Goal: Use online tool/utility: Utilize a website feature to perform a specific function

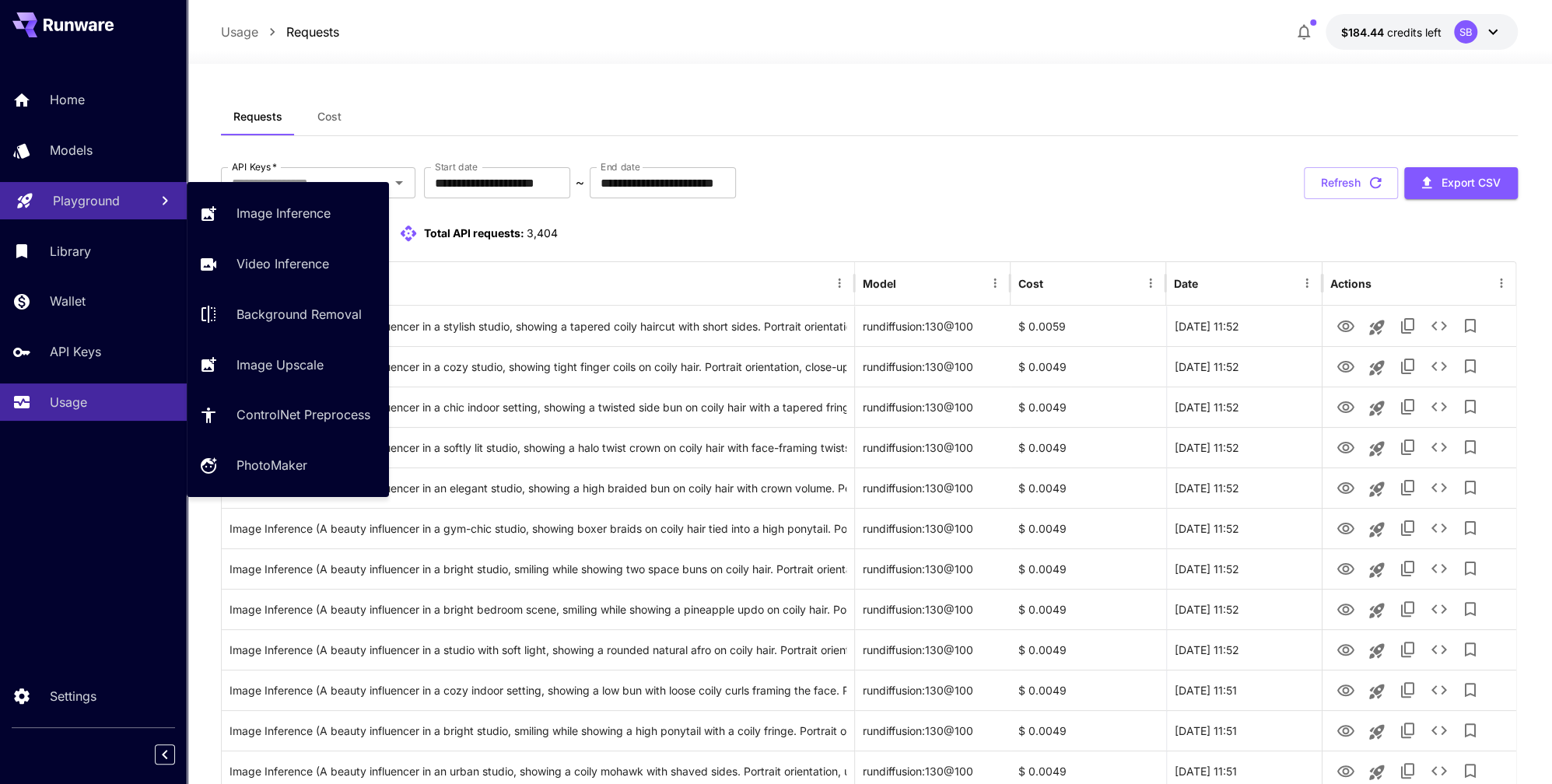
click at [113, 200] on p "Playground" at bounding box center [86, 200] width 67 height 19
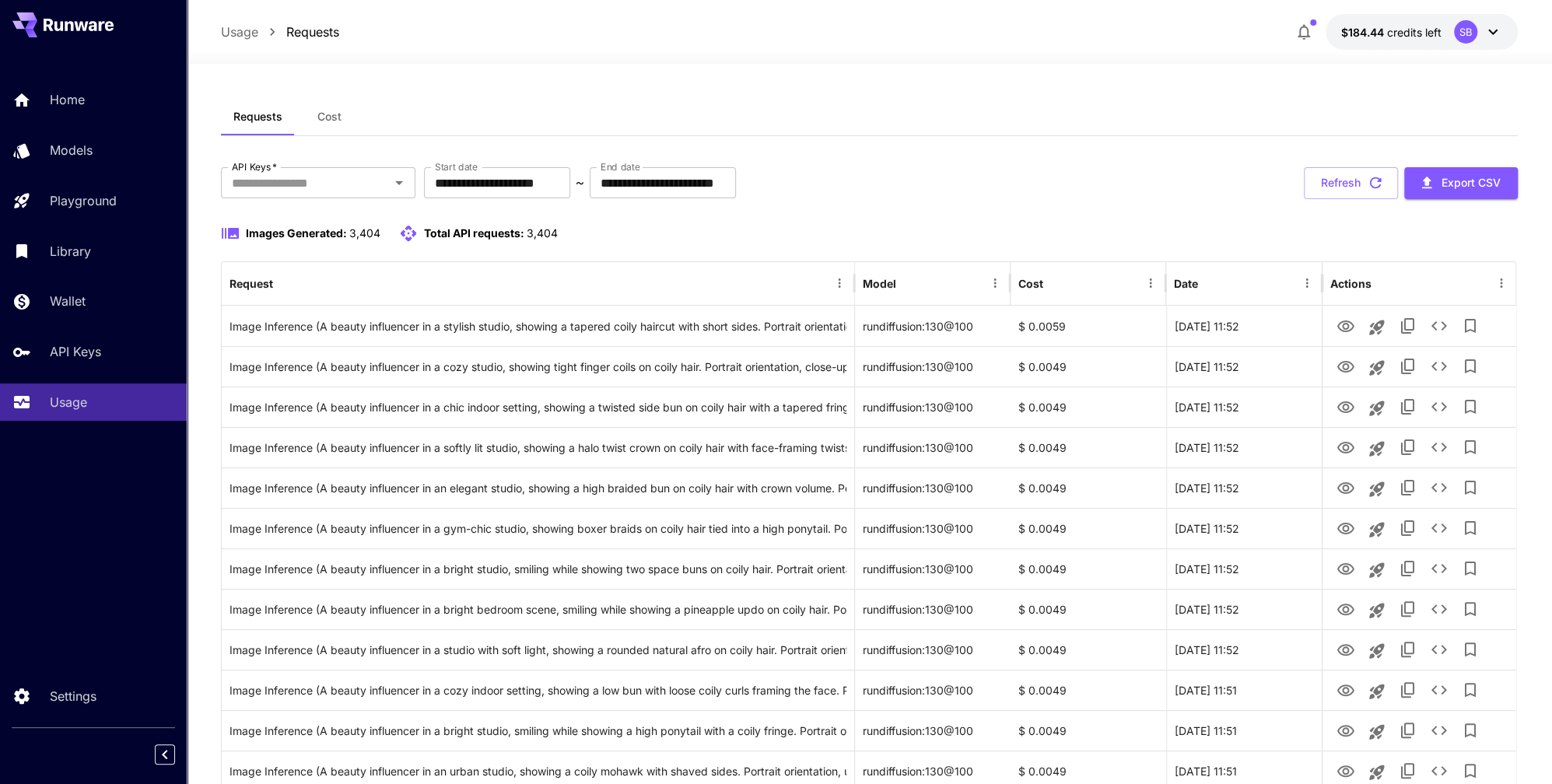
click at [1375, 182] on icon "button" at bounding box center [1375, 183] width 17 height 17
click at [1376, 186] on icon "button" at bounding box center [1375, 183] width 11 height 11
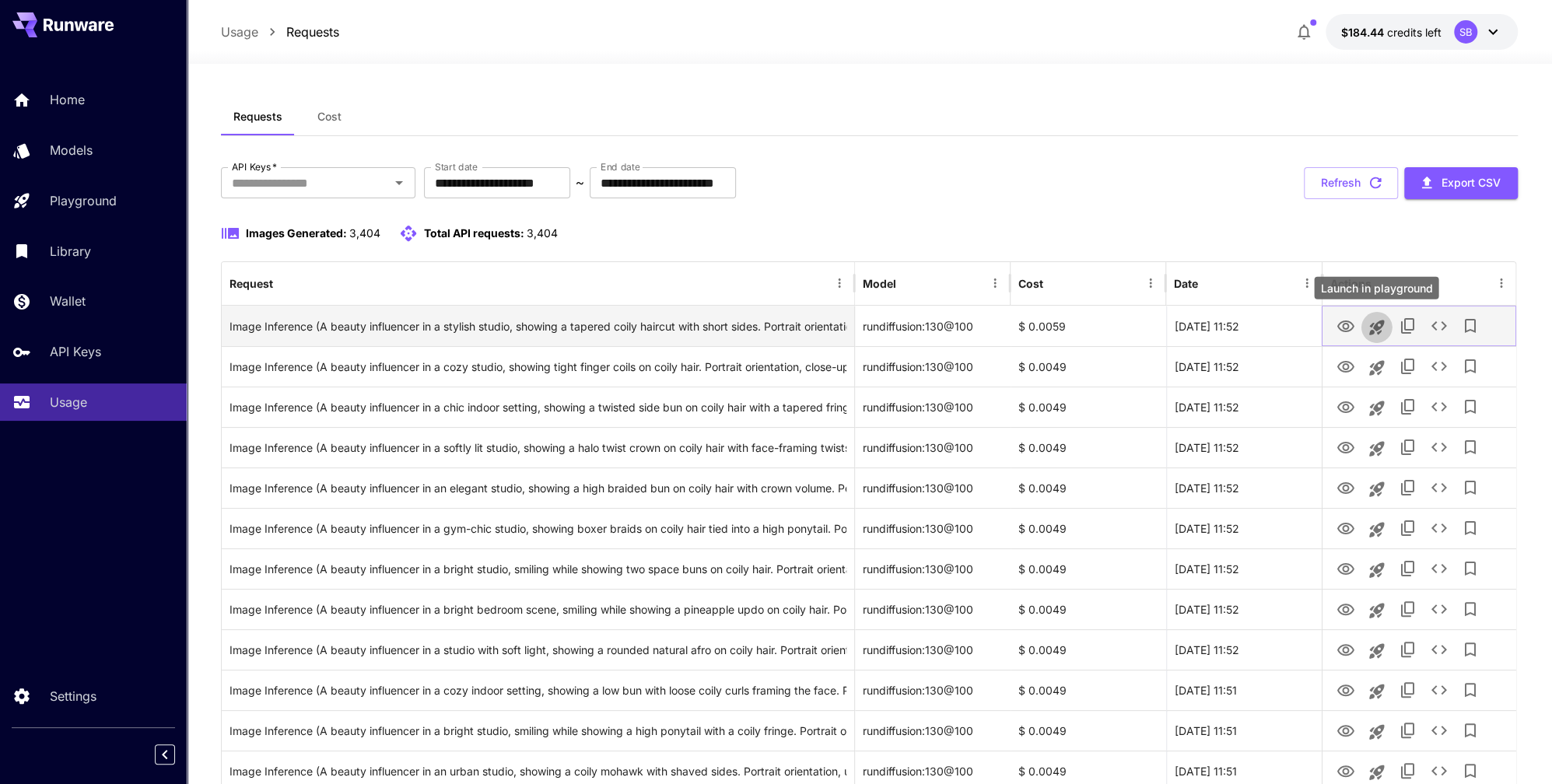
click at [1360, 324] on button "Launch in playground" at bounding box center [1375, 327] width 31 height 31
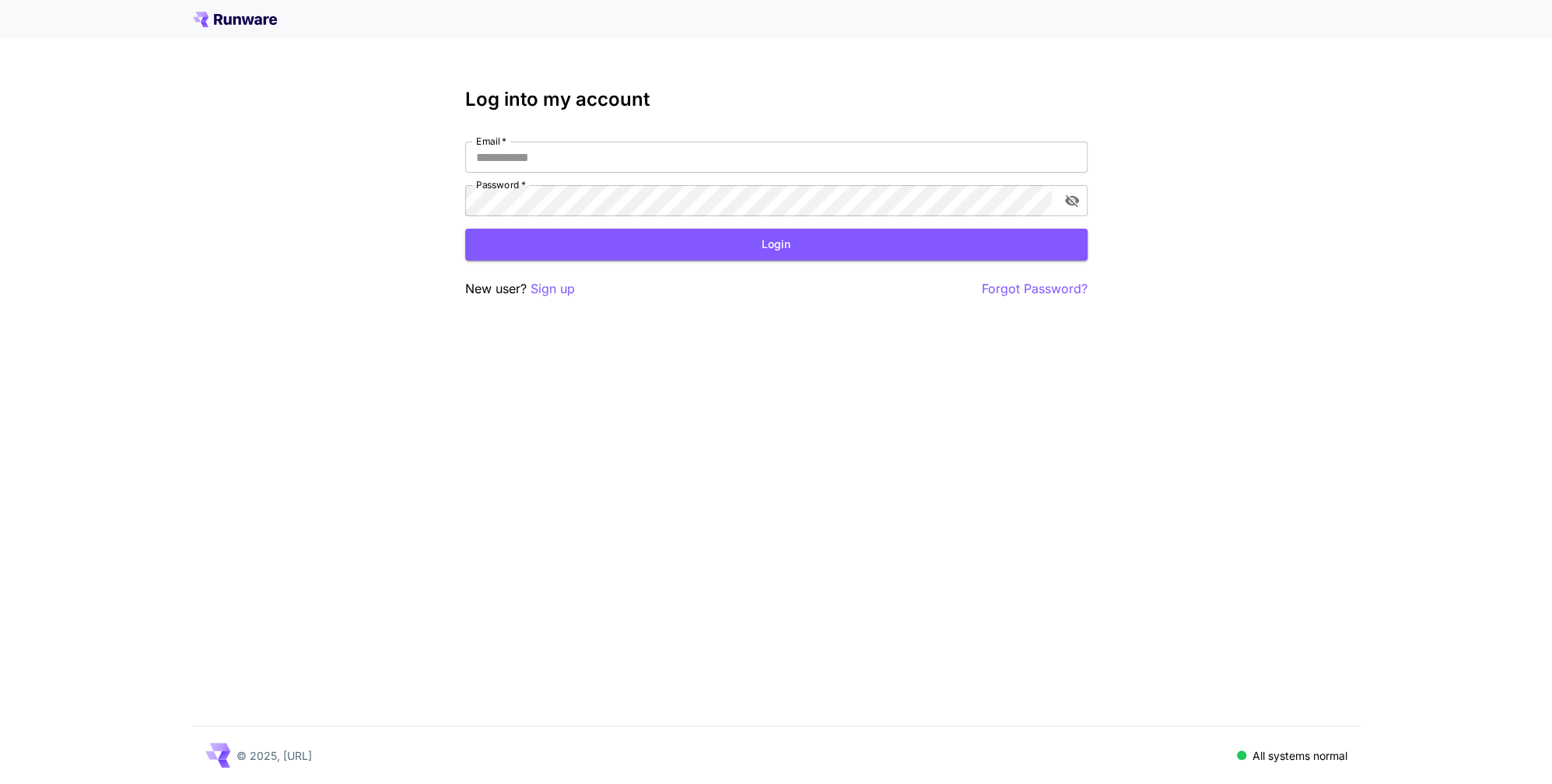
type input "**********"
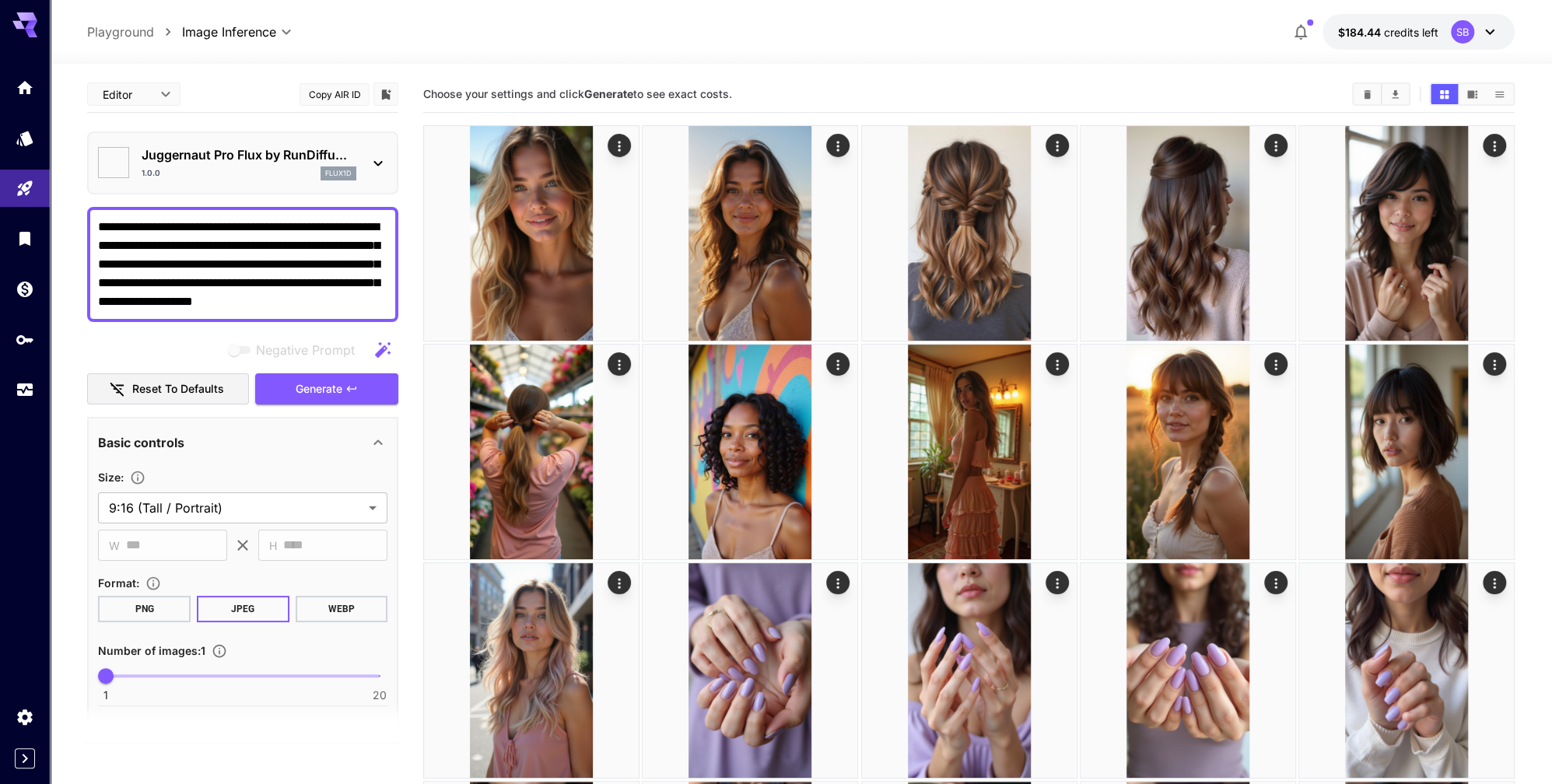
type input "*******"
click at [22, 383] on icon "Usage" at bounding box center [26, 385] width 19 height 19
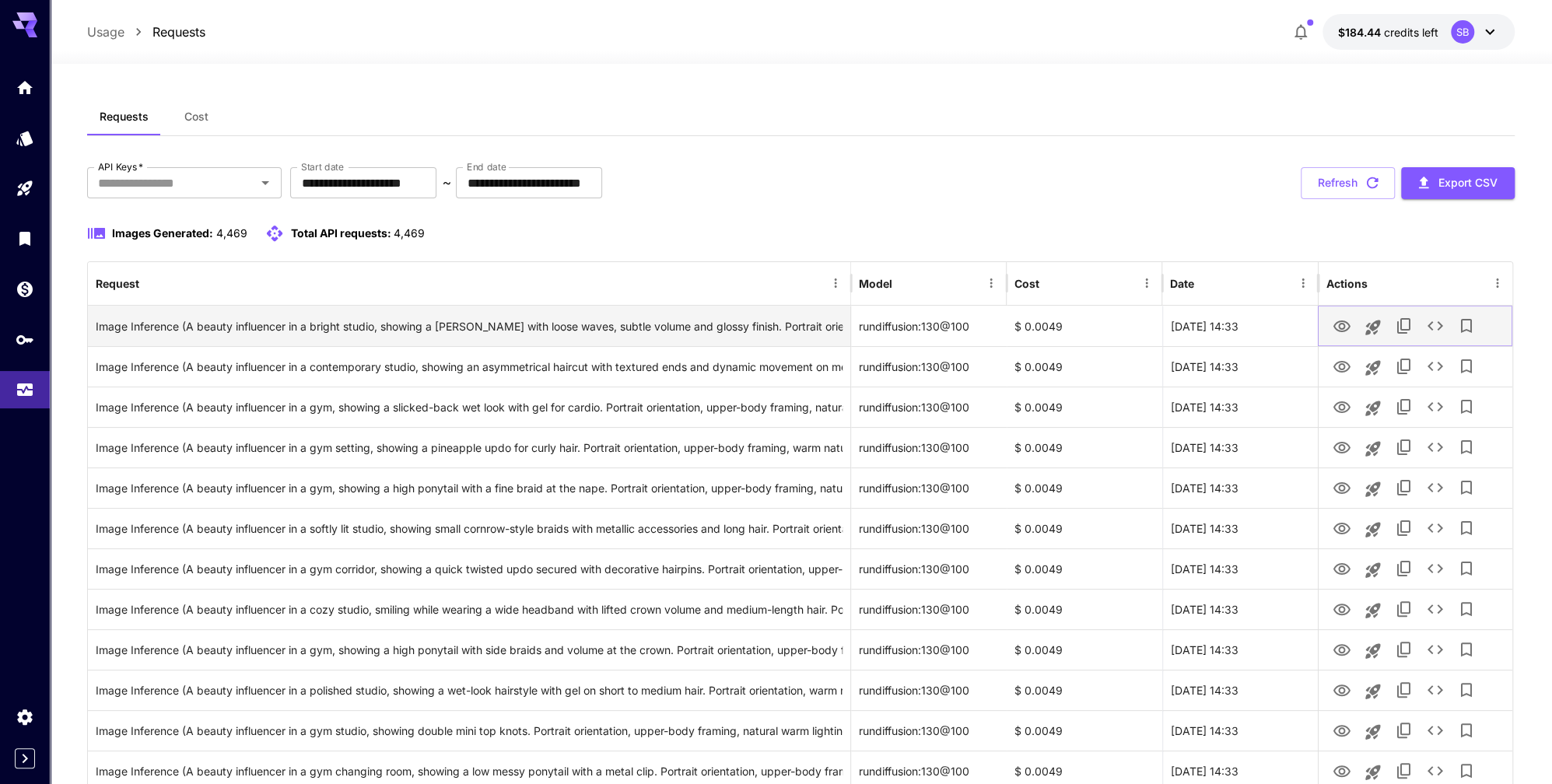
click at [1335, 323] on icon "View Image" at bounding box center [1341, 326] width 17 height 11
click at [1427, 328] on icon "See details" at bounding box center [1435, 326] width 19 height 19
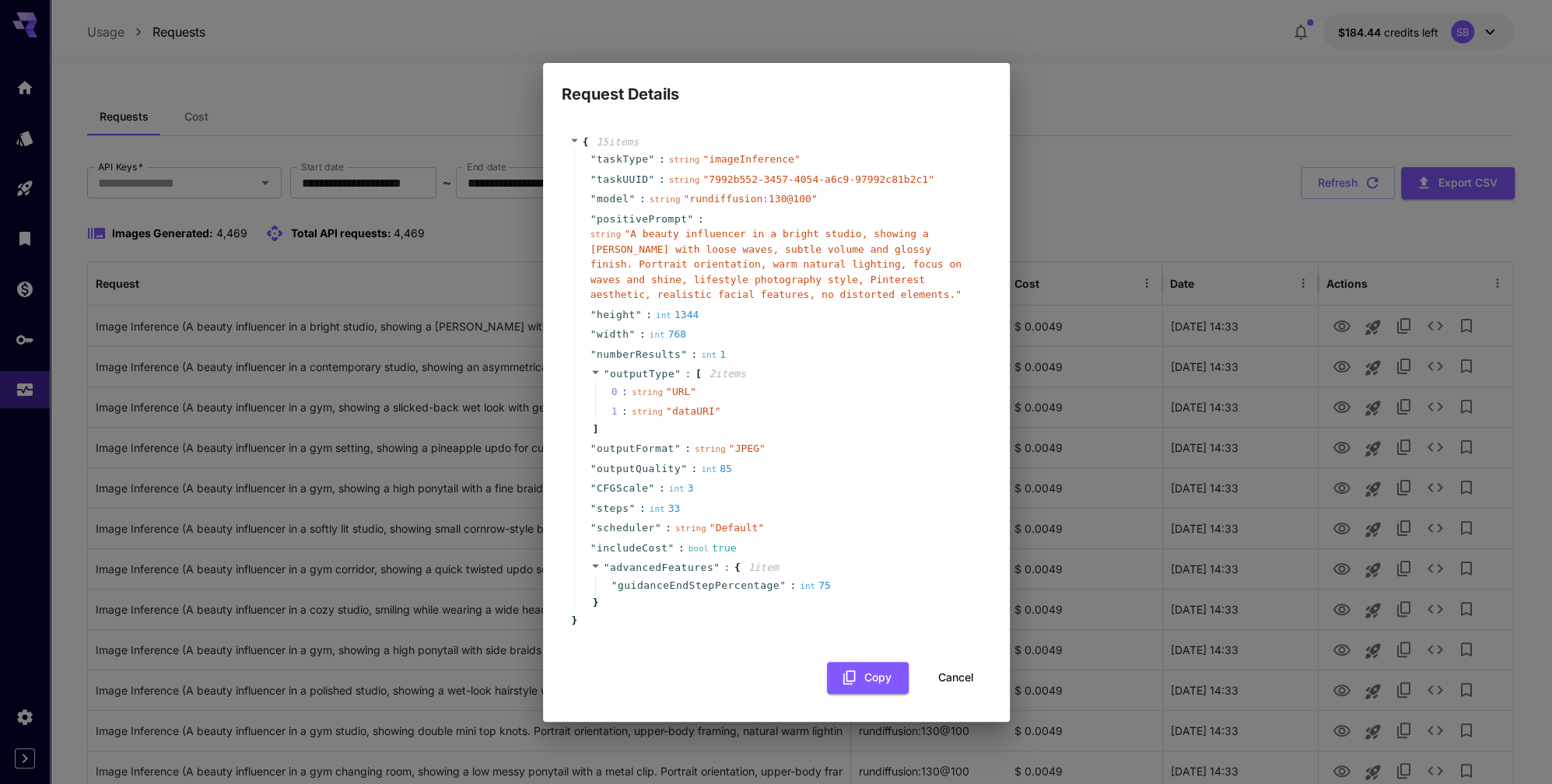
click at [1311, 280] on div "Request Details { 15 item s " taskType " : string " imageInference " " taskUUID…" at bounding box center [776, 392] width 1552 height 784
click at [971, 671] on button "Cancel" at bounding box center [955, 678] width 70 height 32
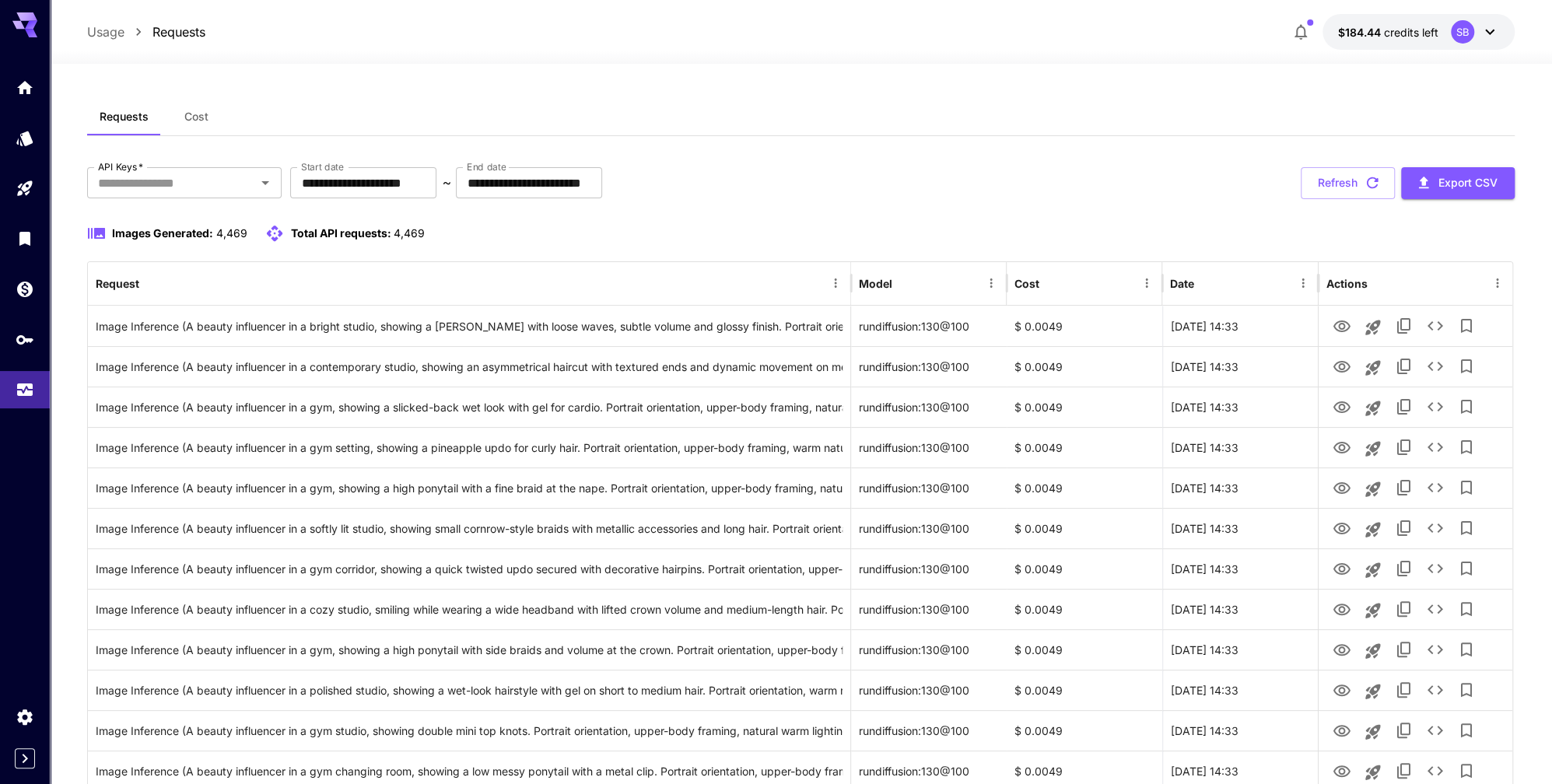
click at [793, 175] on div "**********" at bounding box center [801, 184] width 1427 height 32
click at [1361, 188] on button "Refresh" at bounding box center [1348, 184] width 94 height 32
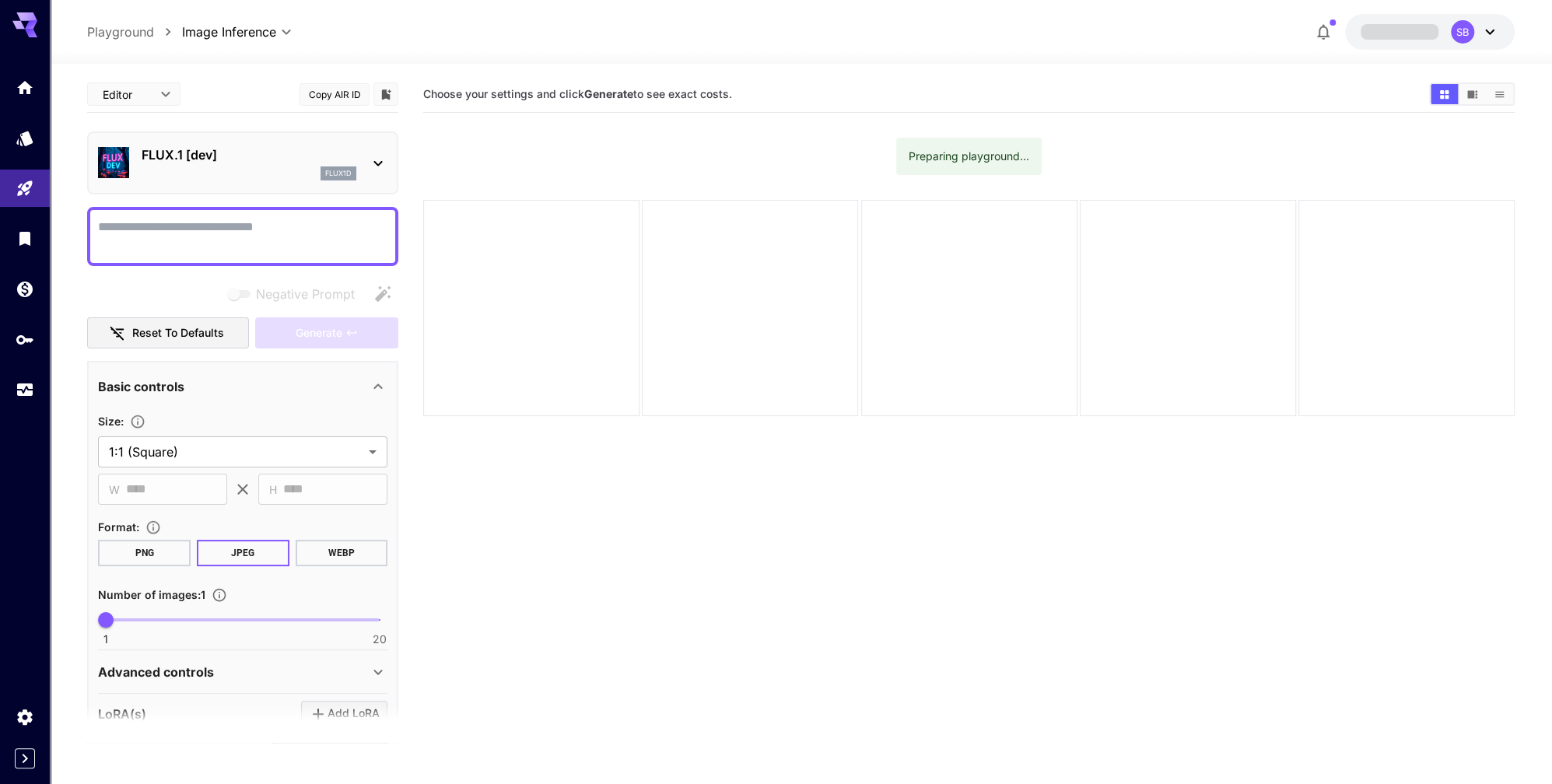
click at [277, 160] on p "FLUX.1 [dev]" at bounding box center [248, 155] width 215 height 19
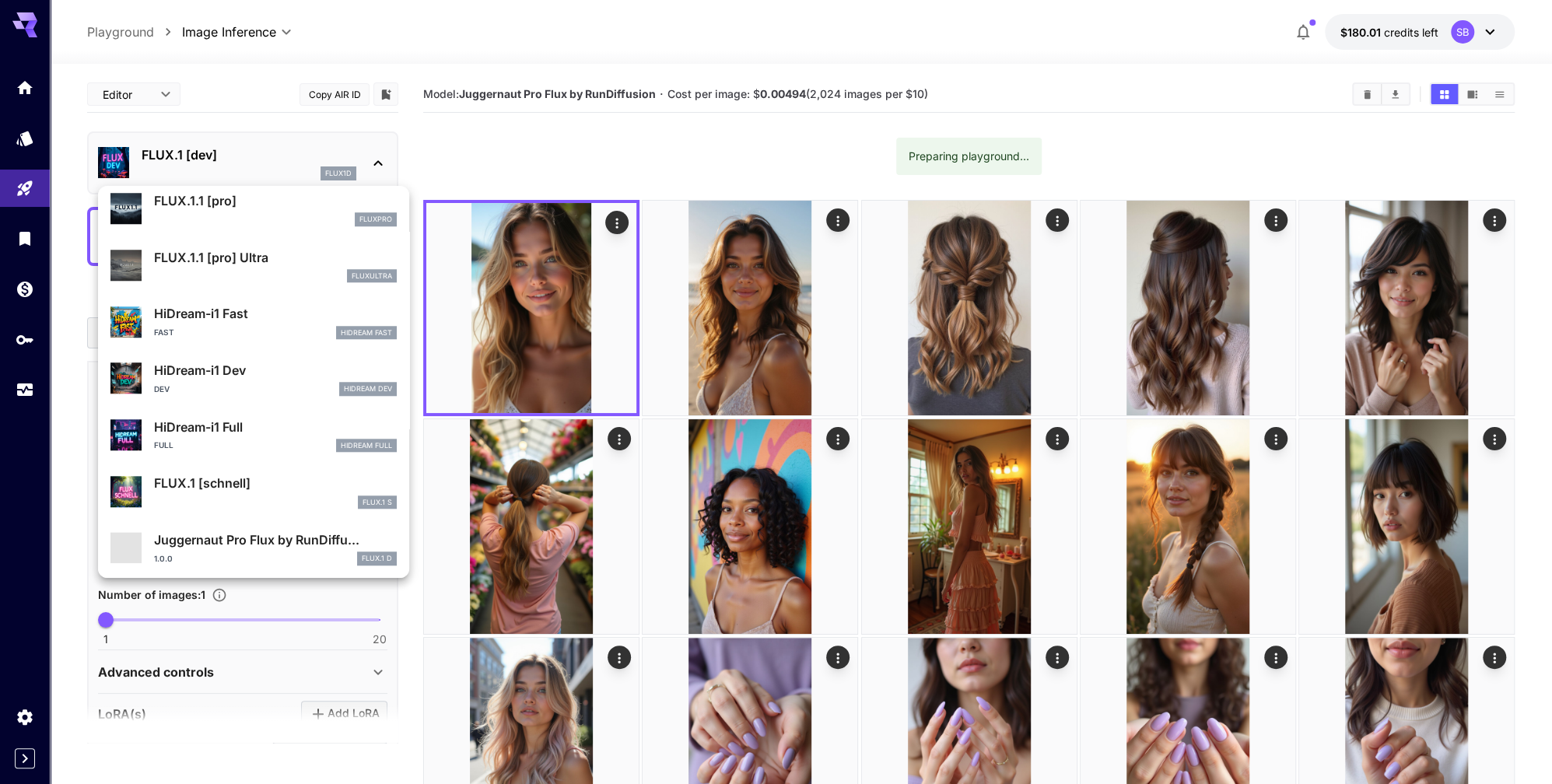
scroll to position [1201, 0]
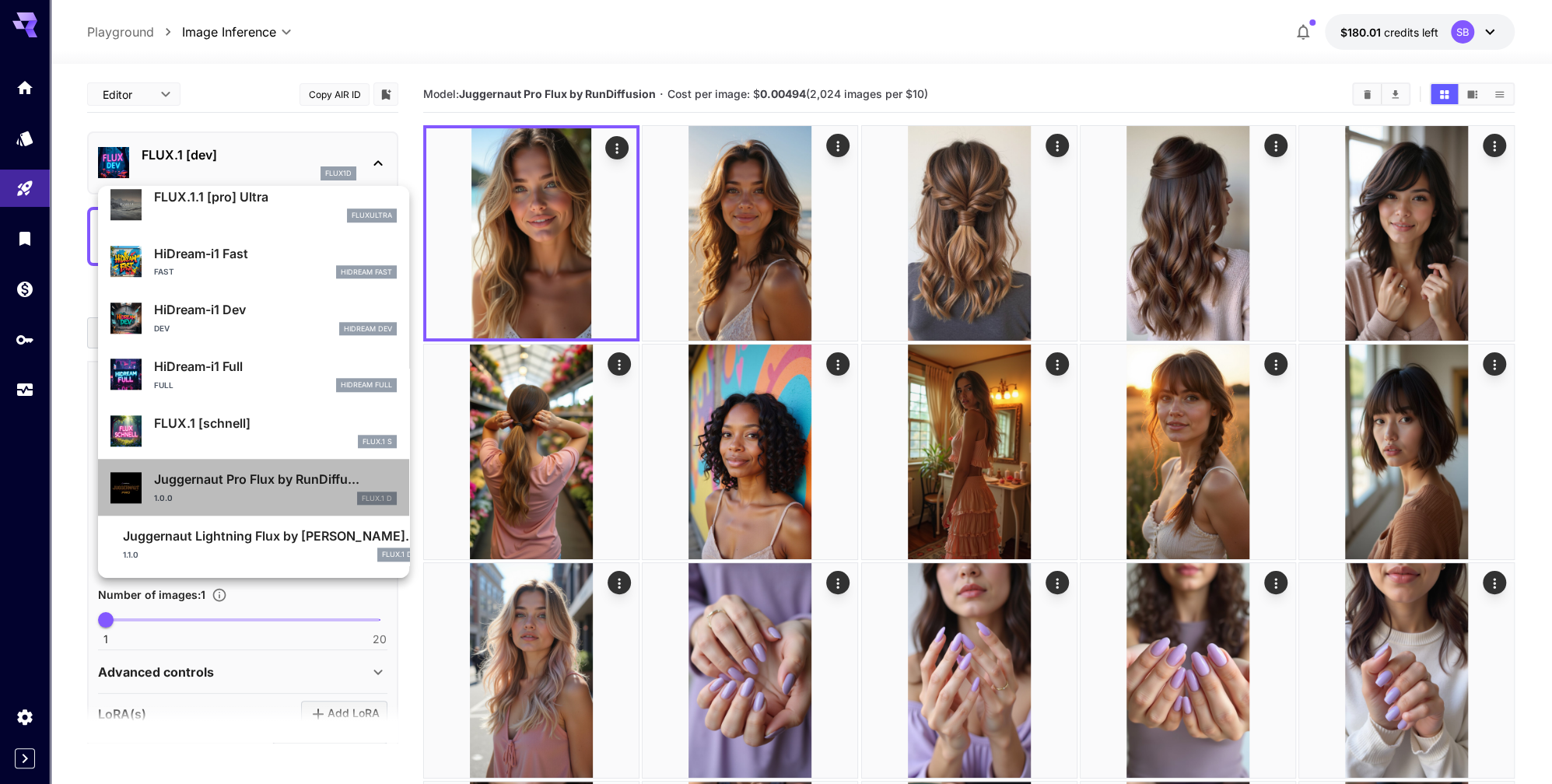
click at [219, 470] on p "Juggernaut Pro Flux by RunDiffu..." at bounding box center [276, 479] width 243 height 19
type input "**"
type input "*"
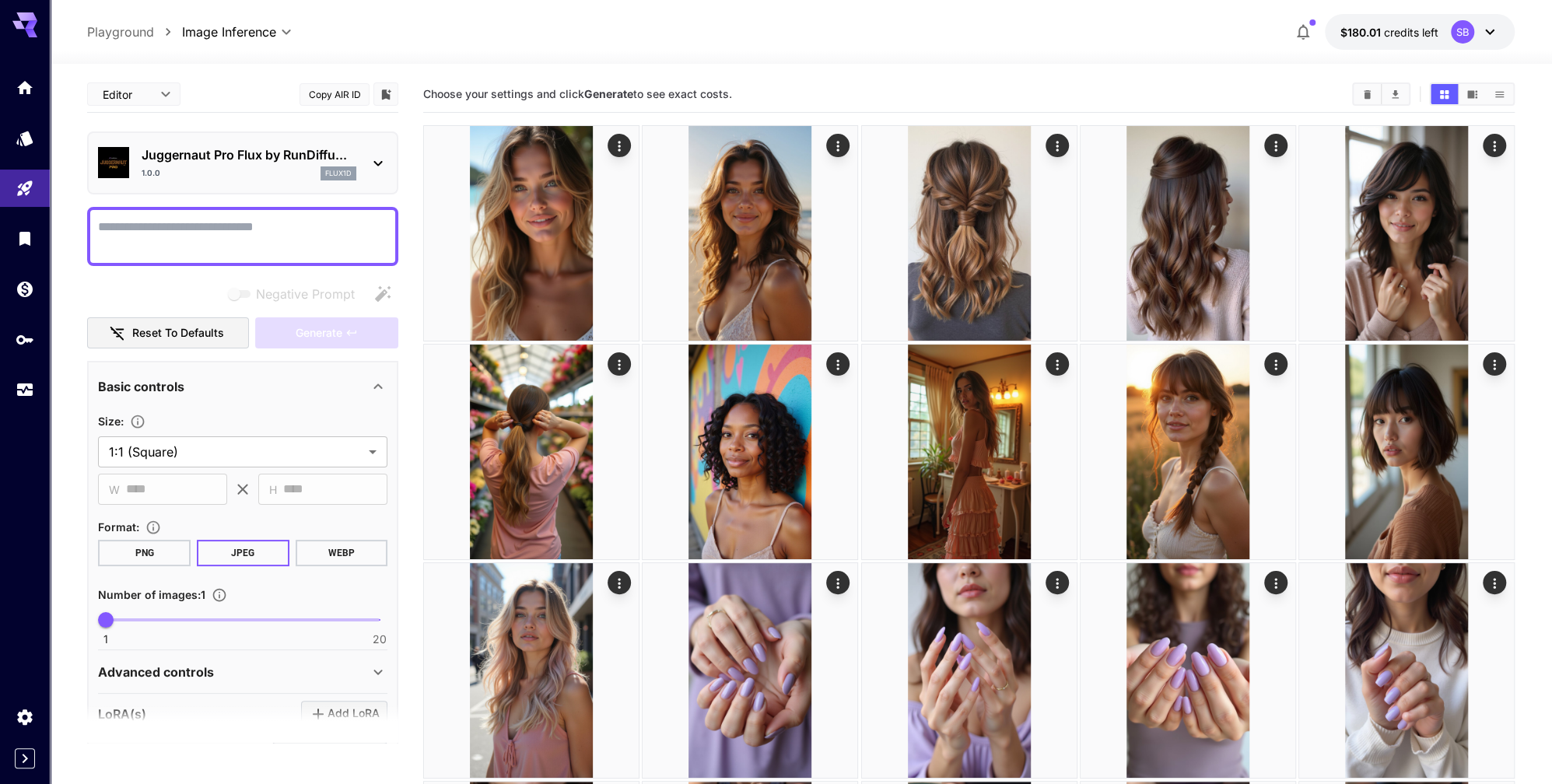
click at [225, 232] on textarea "Negative Prompt" at bounding box center [242, 236] width 289 height 38
paste textarea "**********"
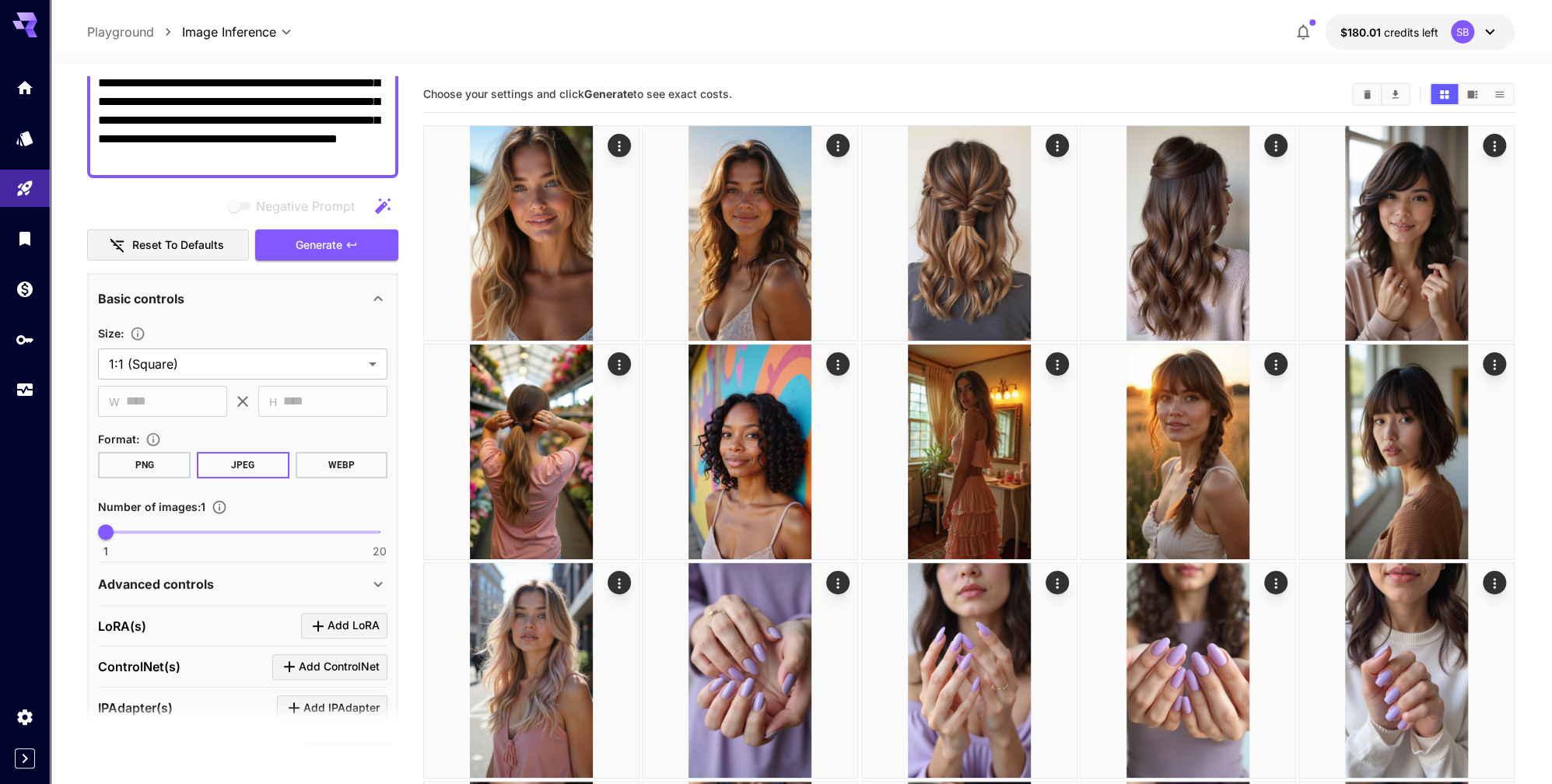
scroll to position [196, 0]
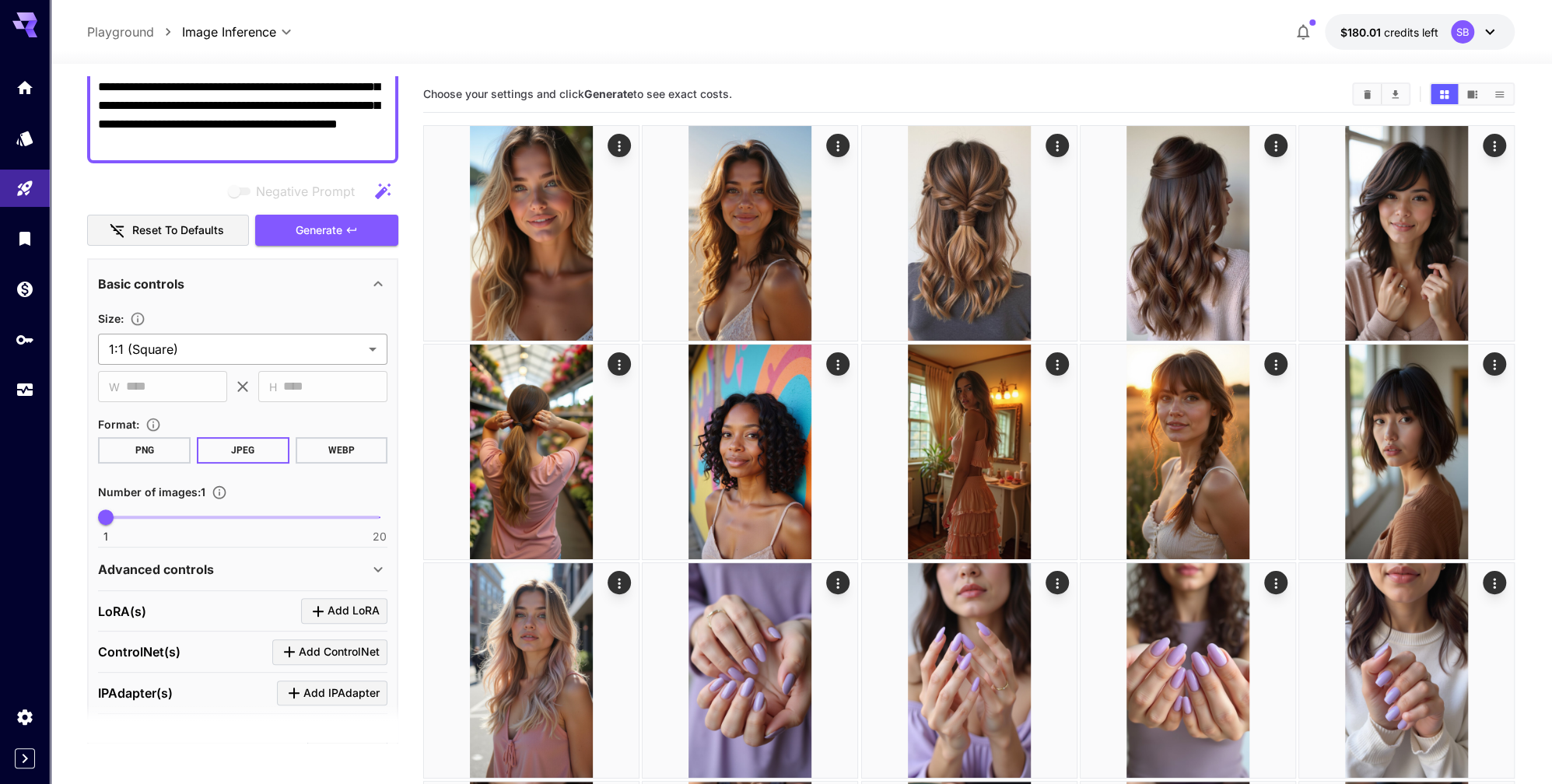
type textarea "**********"
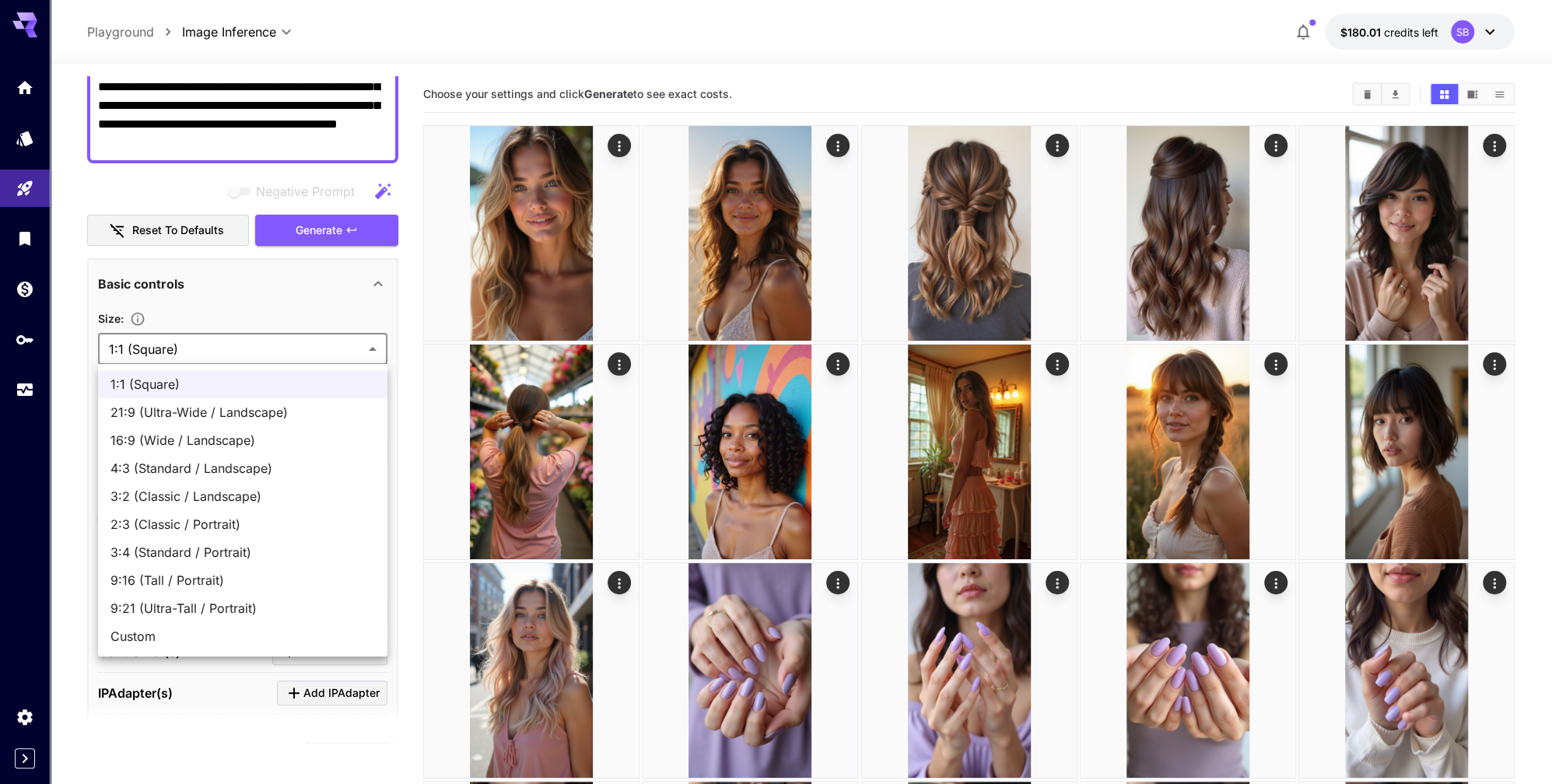
click at [167, 587] on span "9:16 (Tall / Portrait)" at bounding box center [242, 581] width 264 height 19
type input "**********"
type input "***"
type input "****"
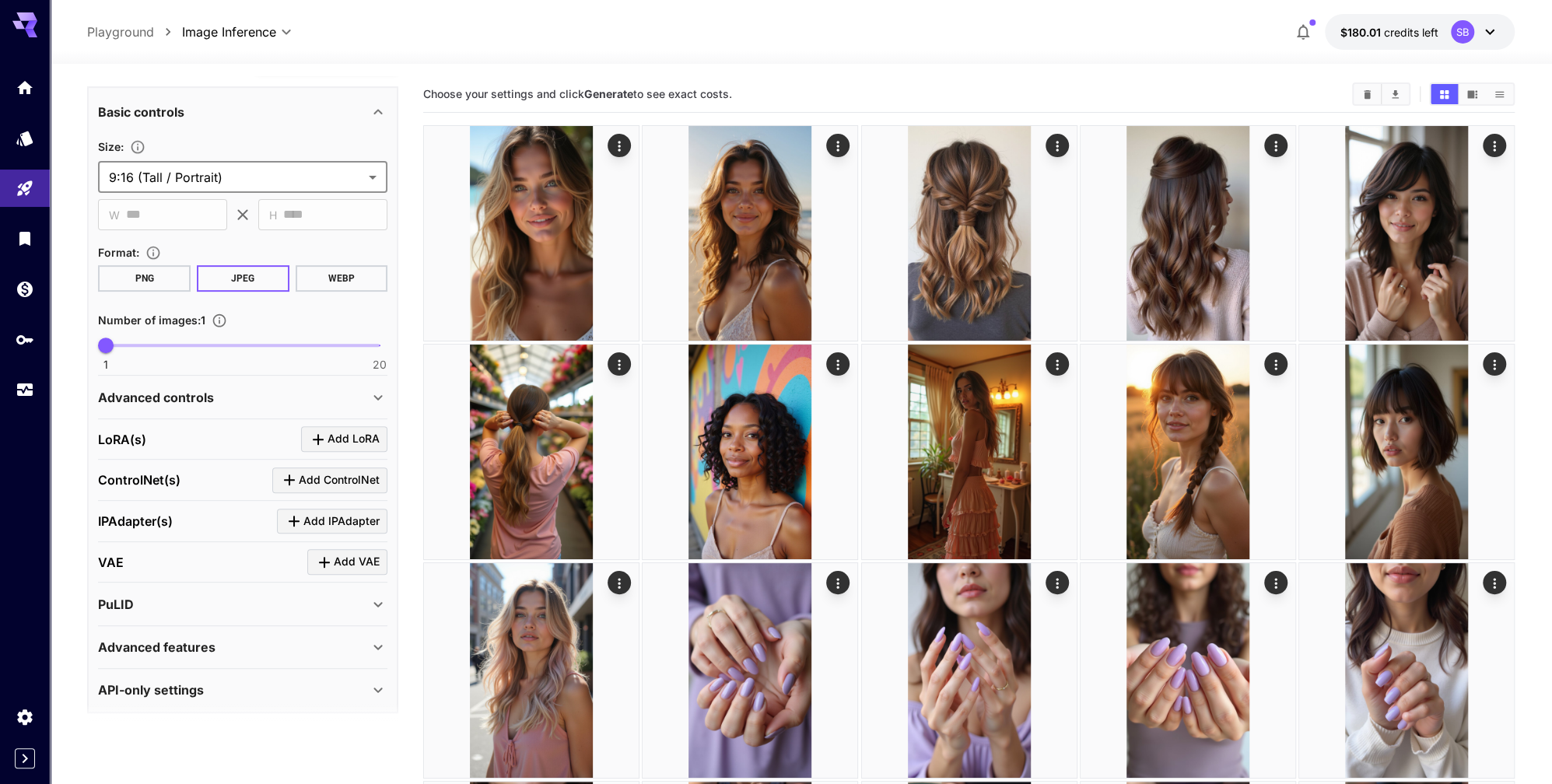
scroll to position [373, 0]
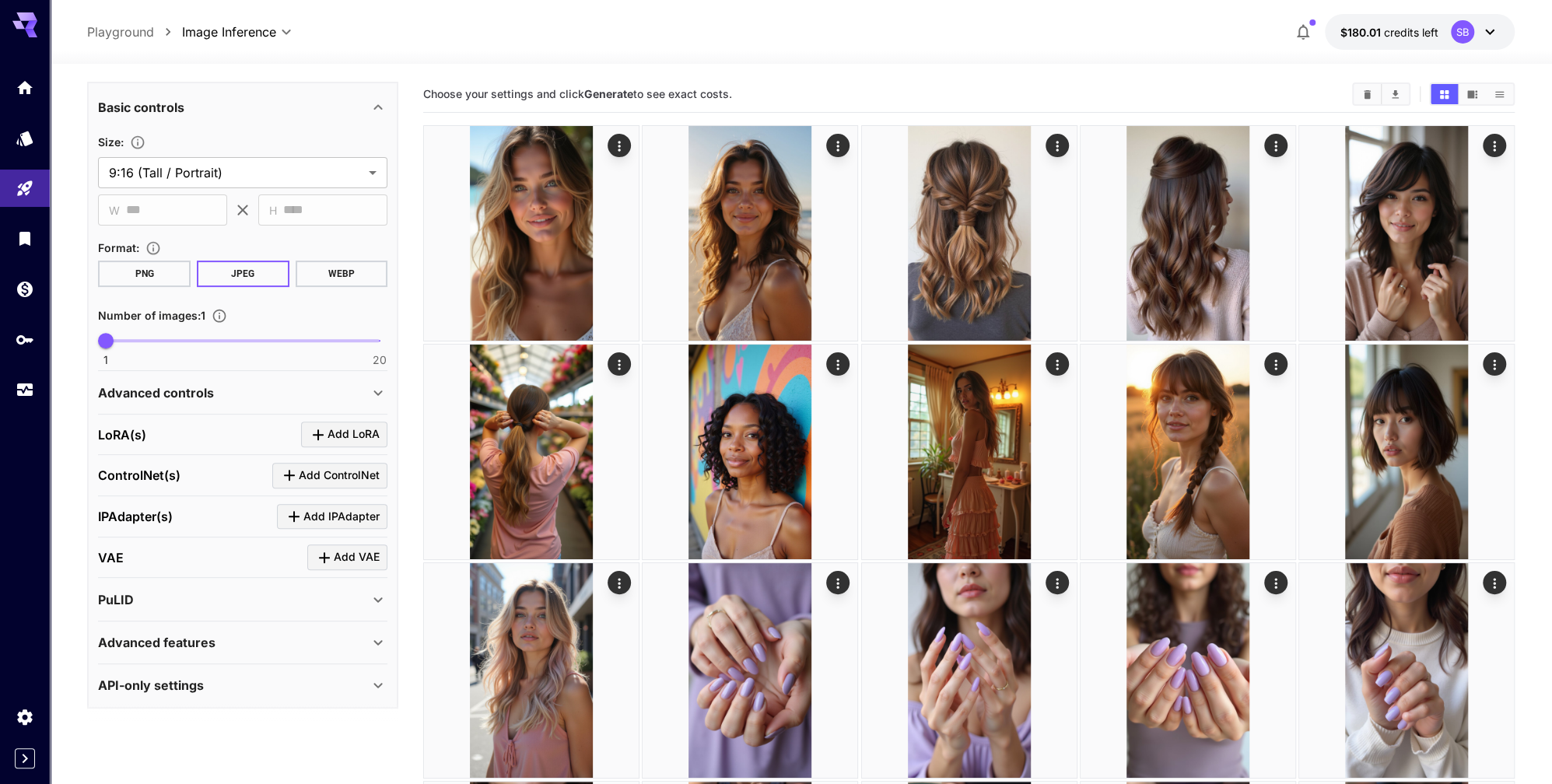
click at [203, 392] on p "Advanced controls" at bounding box center [155, 392] width 116 height 19
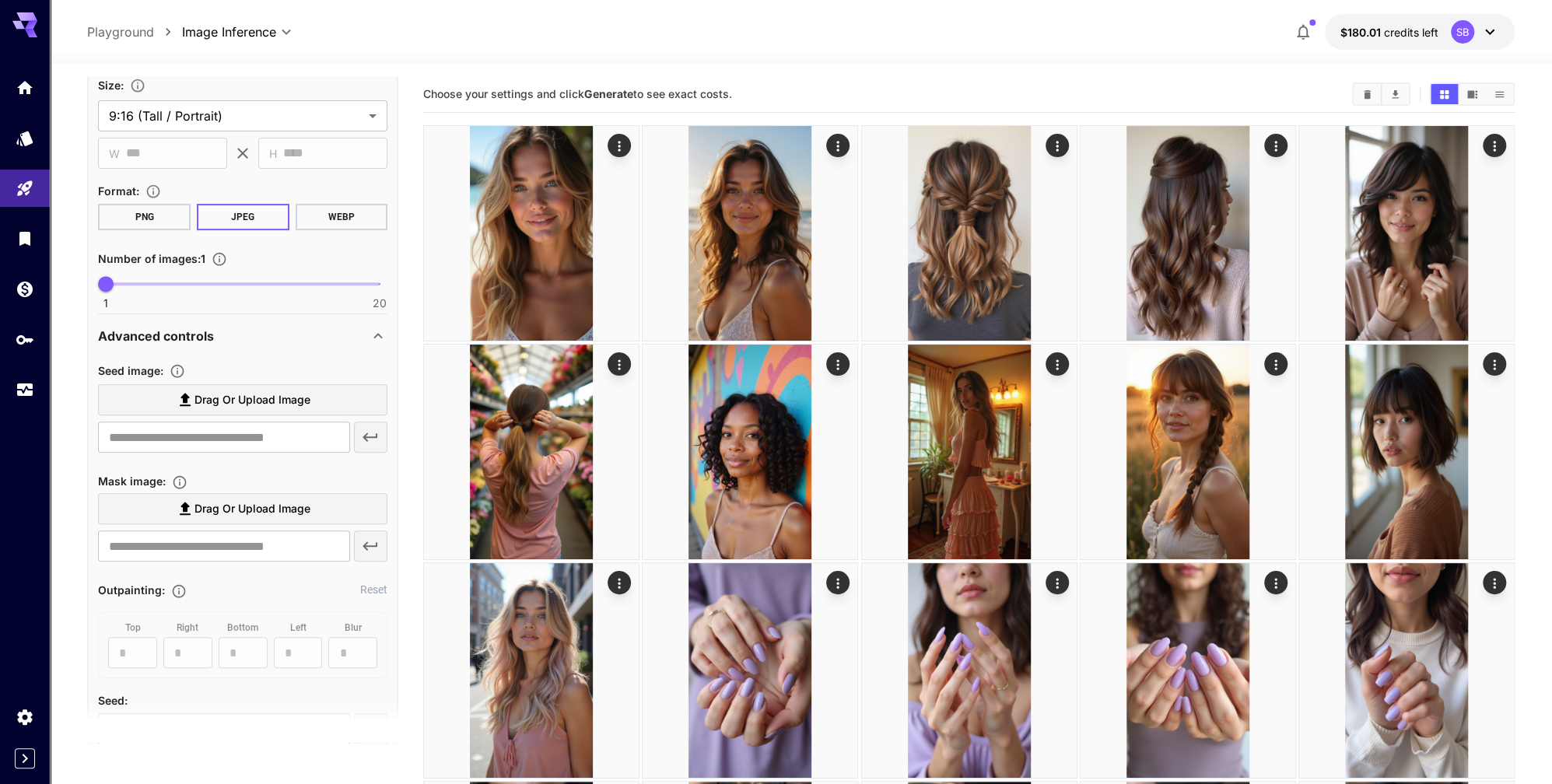
scroll to position [0, 0]
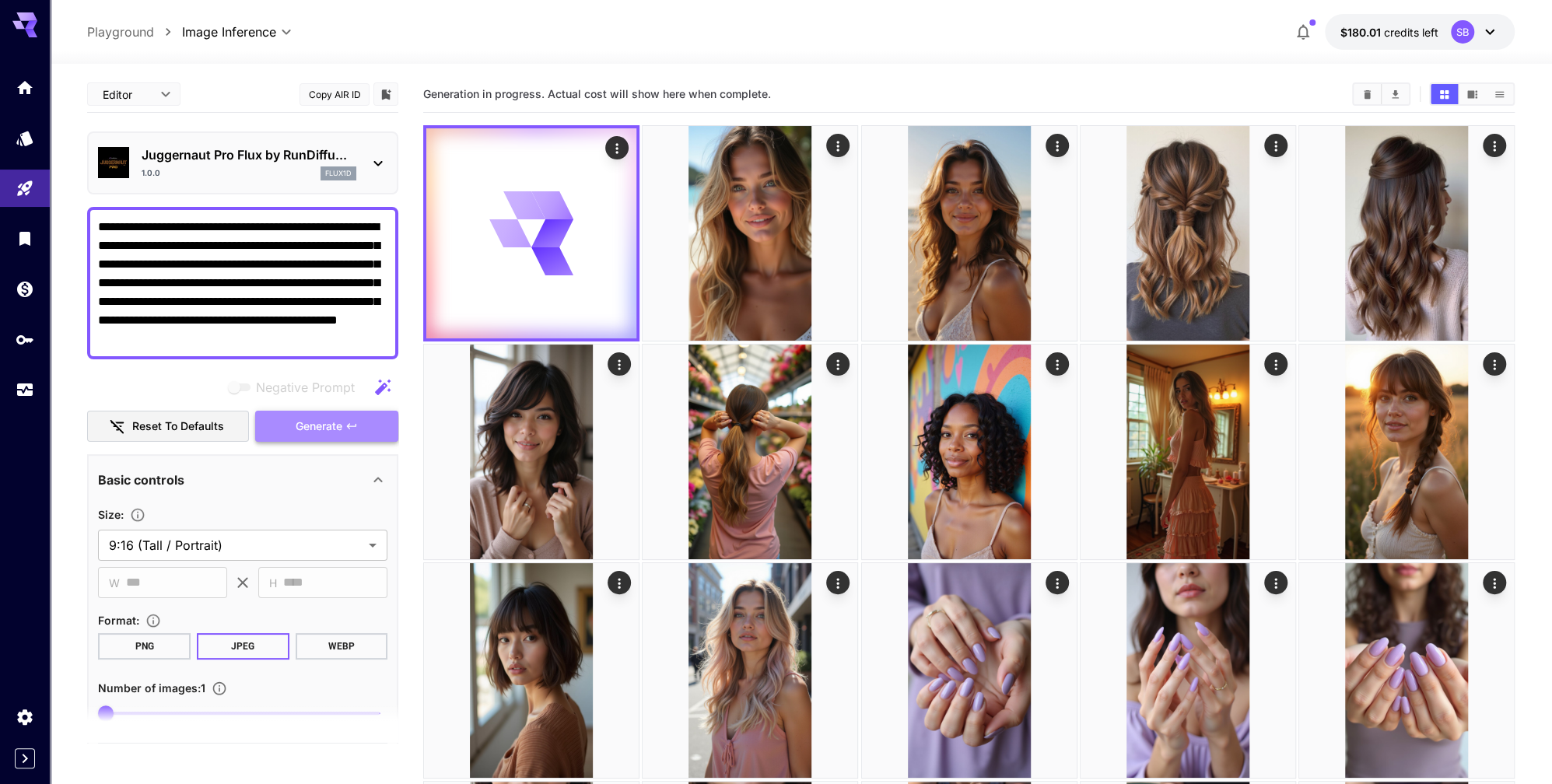
click at [294, 432] on button "Generate" at bounding box center [327, 426] width 143 height 32
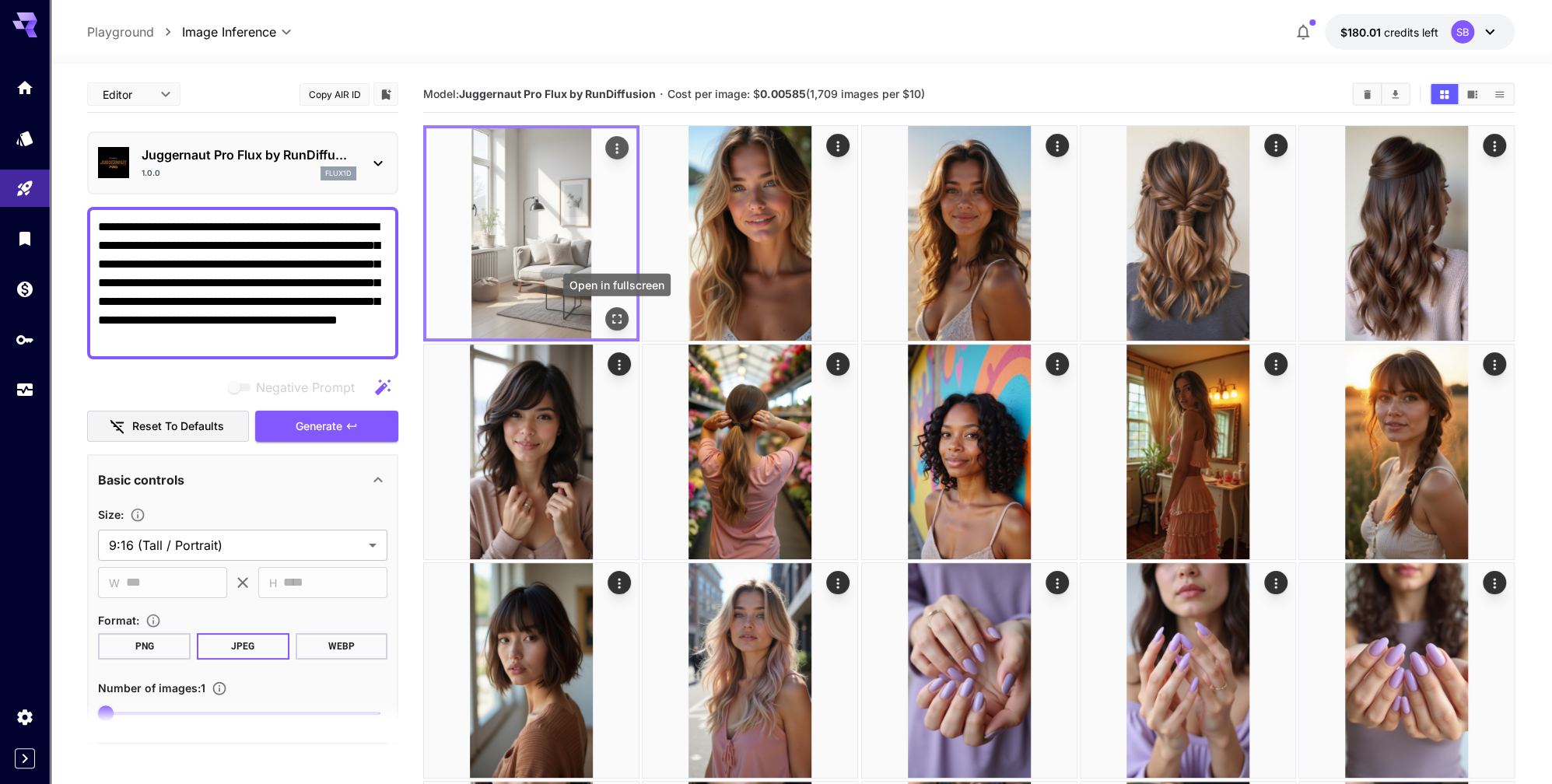
click at [616, 318] on icon "Open in fullscreen" at bounding box center [616, 319] width 16 height 16
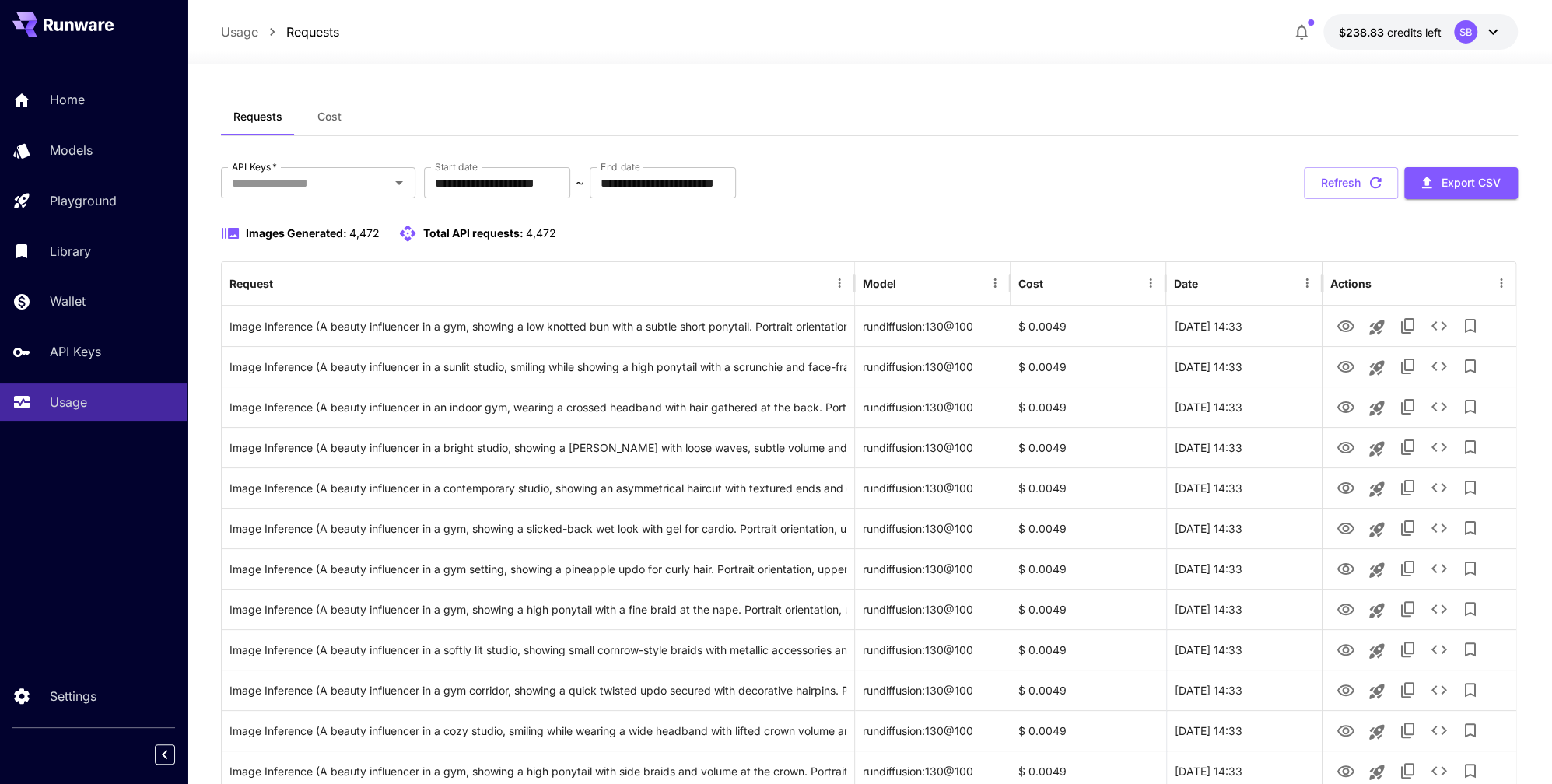
click at [1492, 30] on icon at bounding box center [1493, 32] width 19 height 19
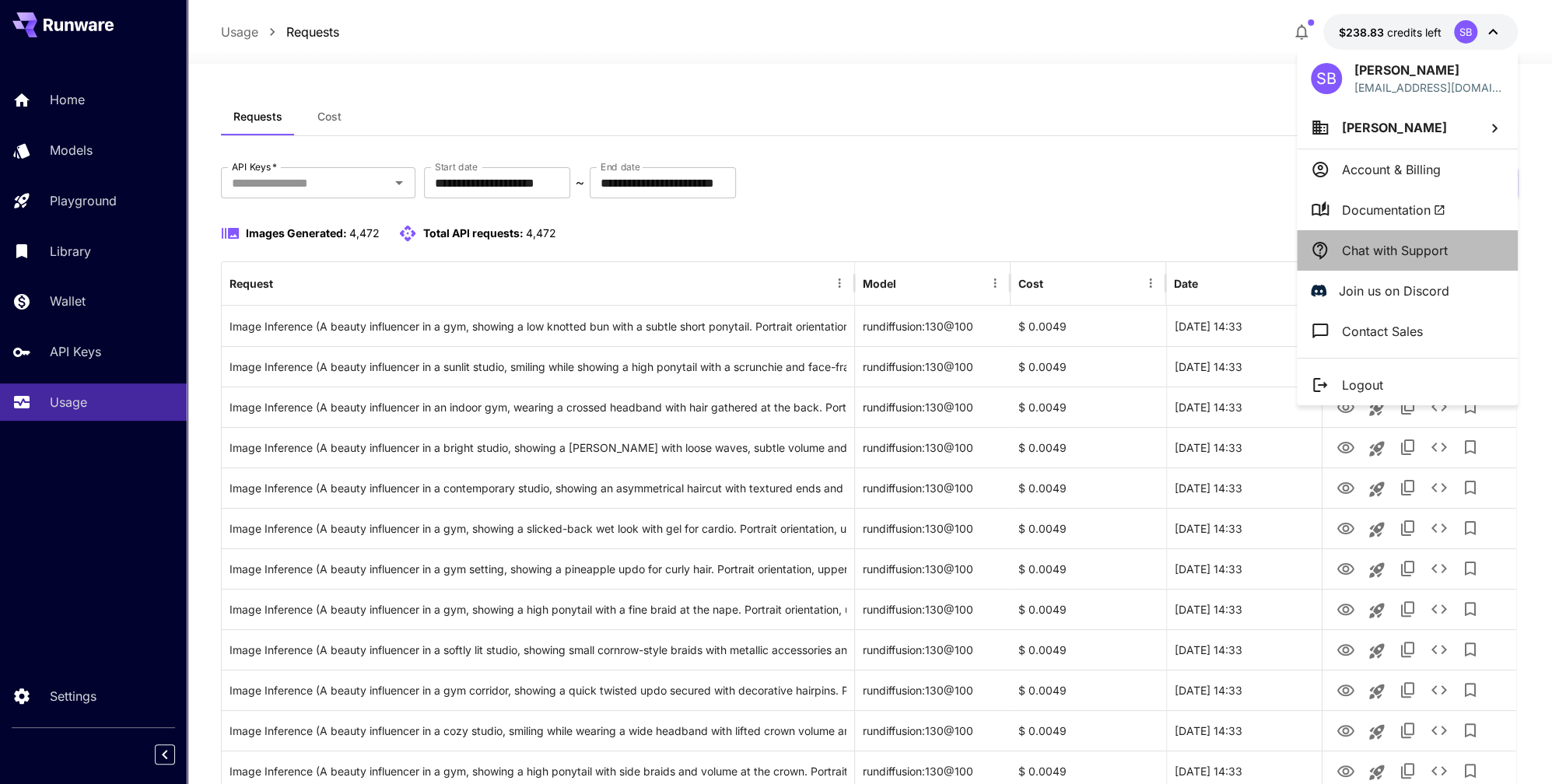
click at [1400, 248] on p "Chat with Support" at bounding box center [1395, 250] width 105 height 19
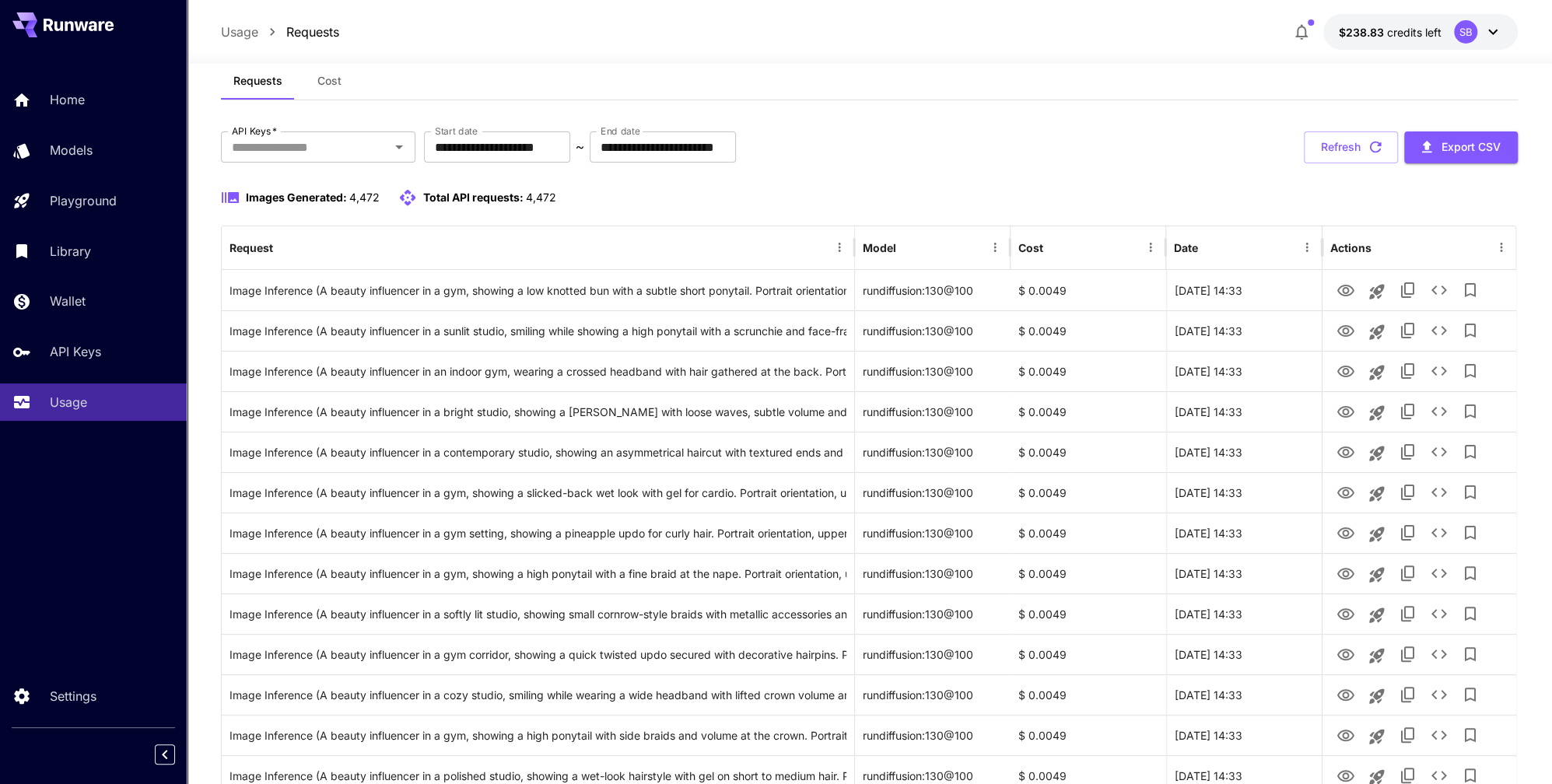
scroll to position [43, 0]
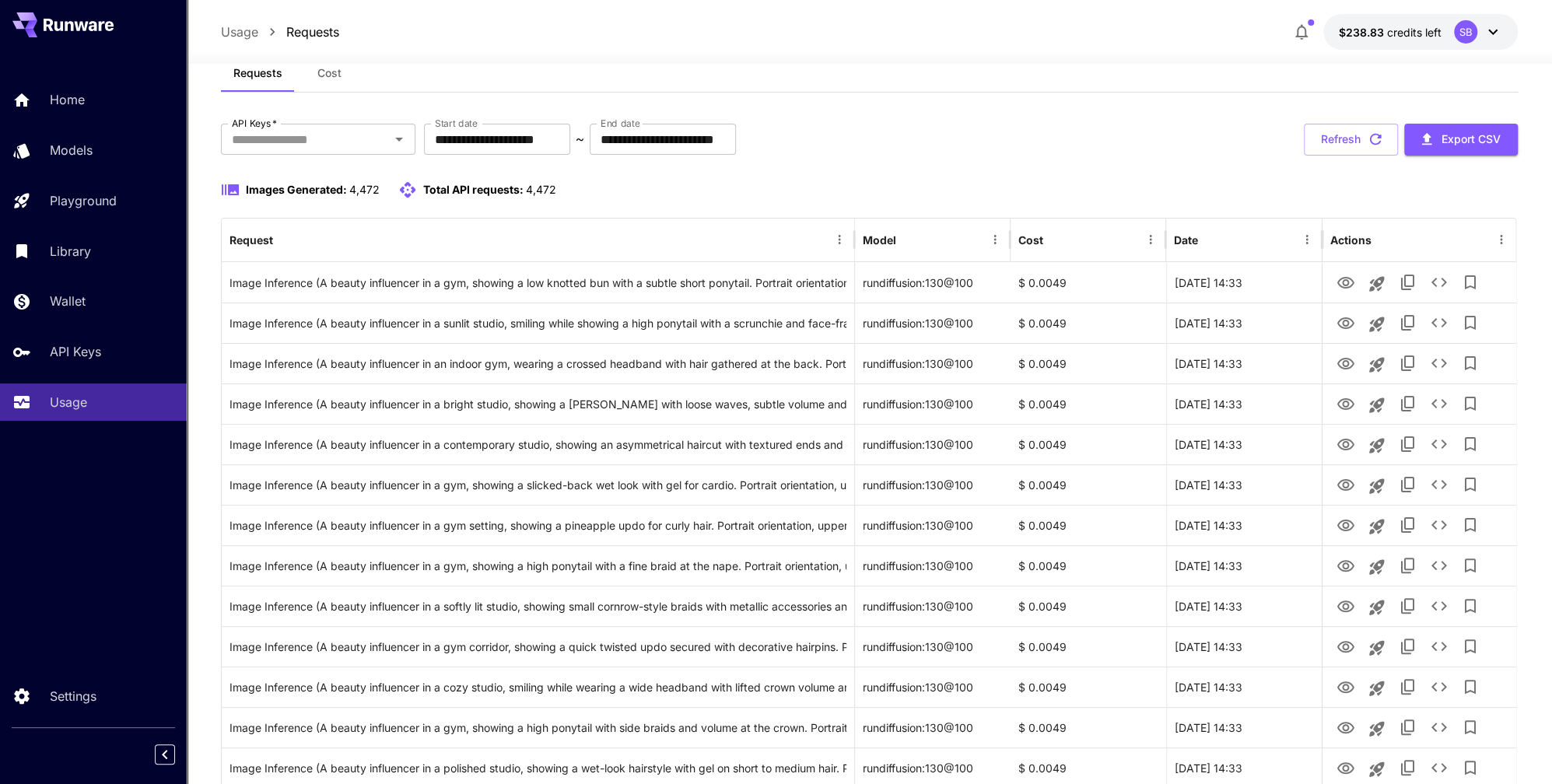
click at [1488, 34] on icon at bounding box center [1493, 32] width 19 height 19
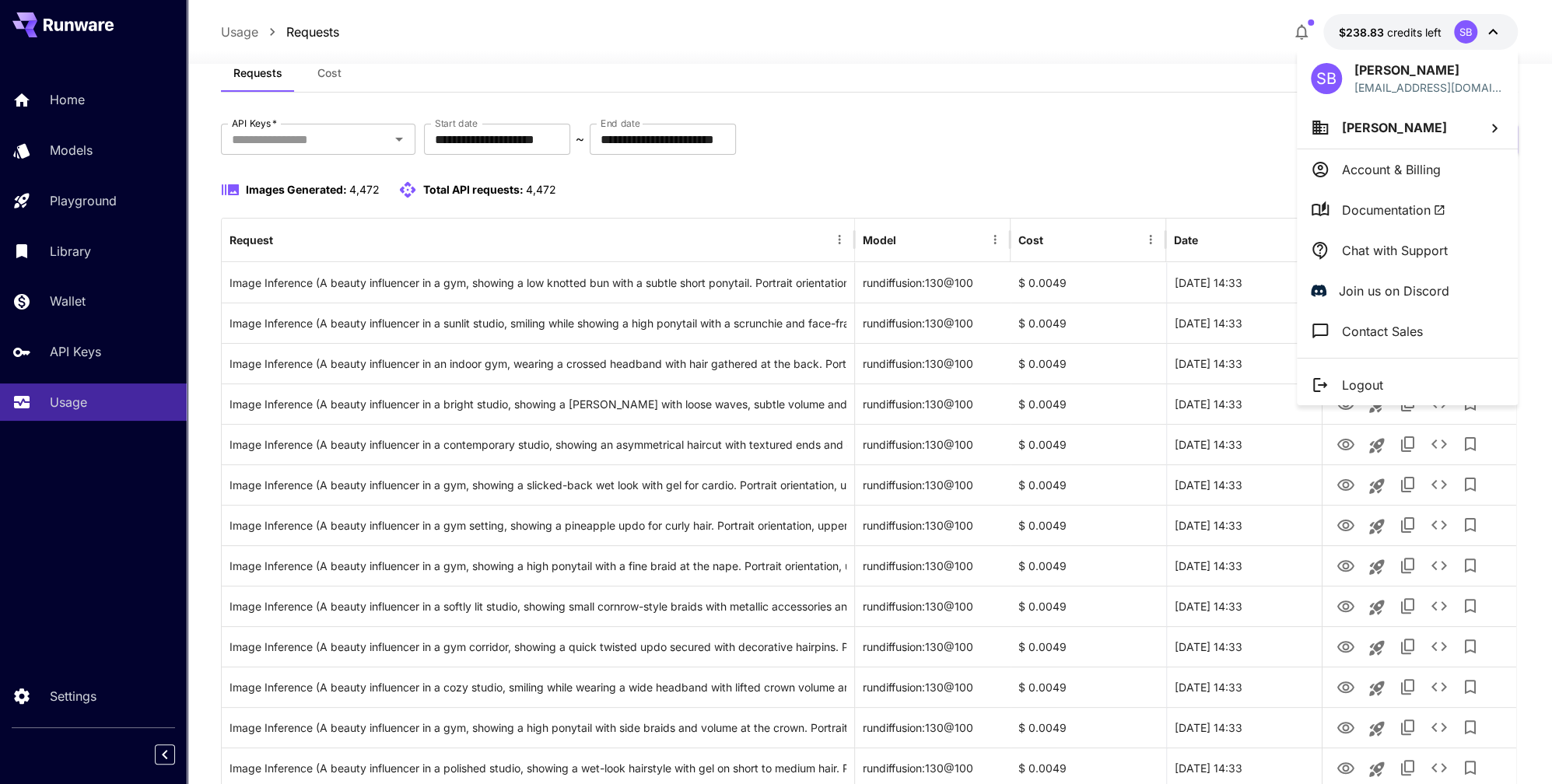
click at [1197, 104] on div at bounding box center [776, 392] width 1552 height 784
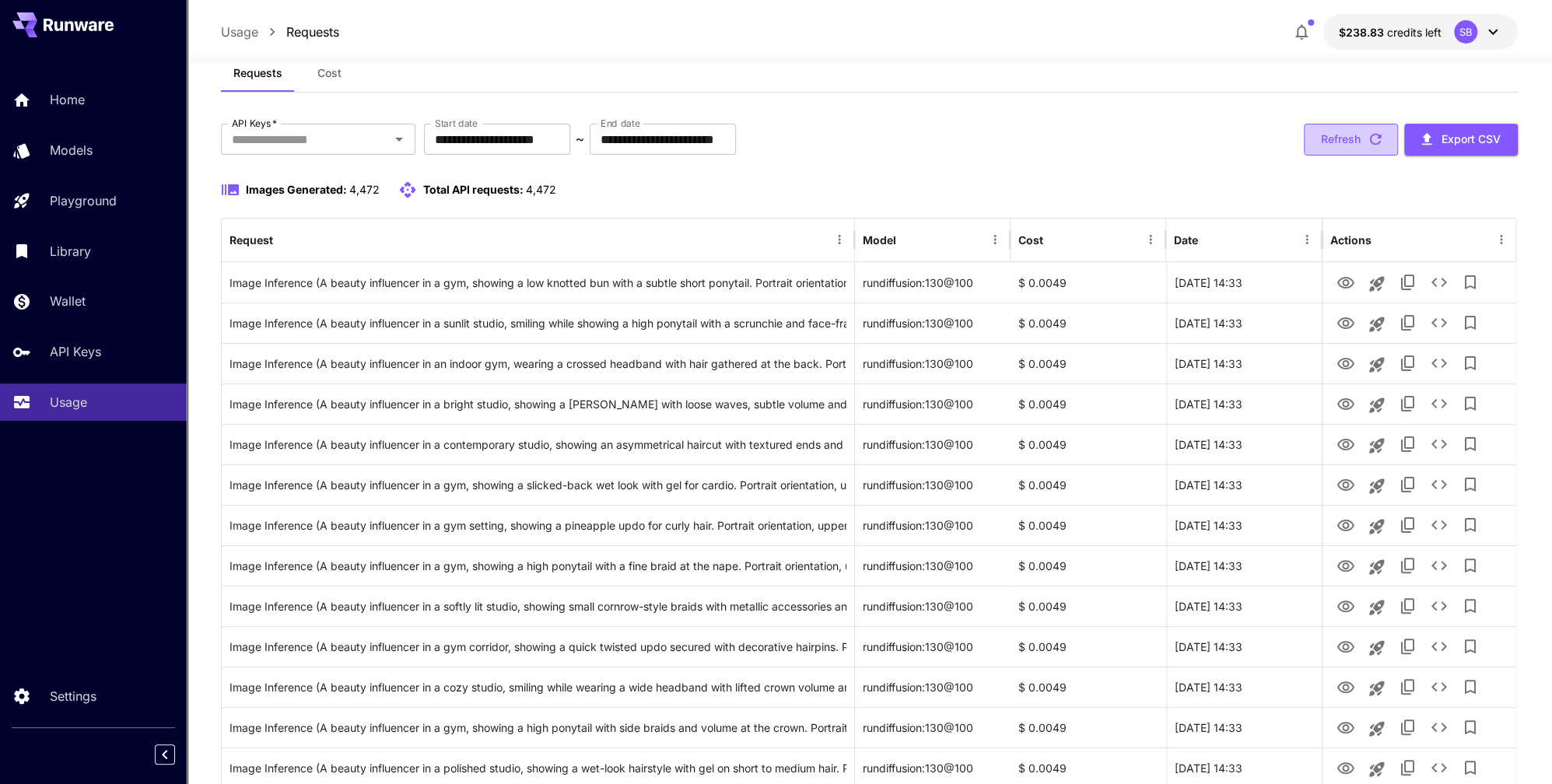
click at [1355, 146] on button "Refresh" at bounding box center [1351, 139] width 94 height 32
click at [1467, 31] on div "SB" at bounding box center [1465, 31] width 24 height 24
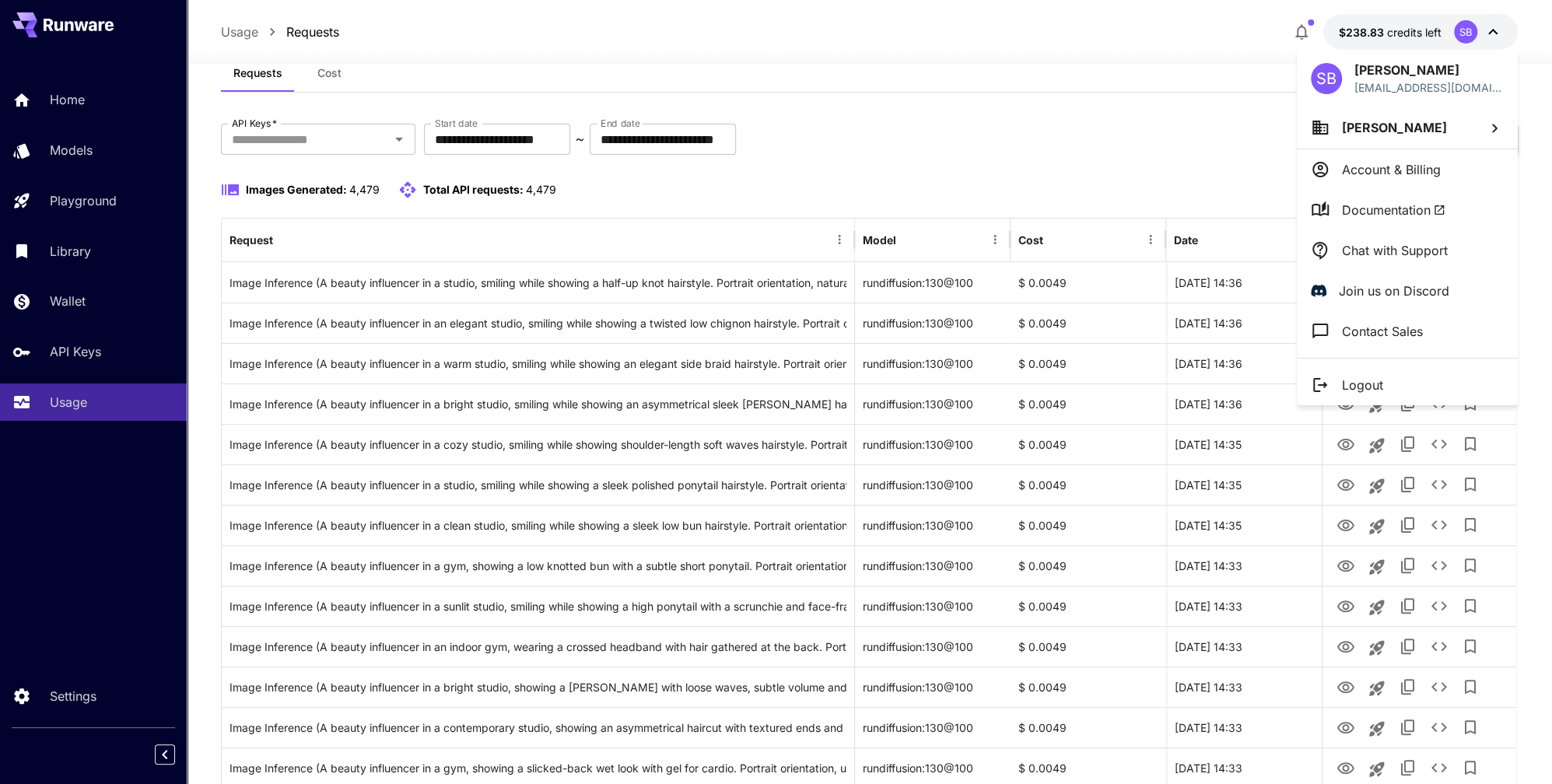
click at [1378, 253] on p "Chat with Support" at bounding box center [1395, 250] width 105 height 19
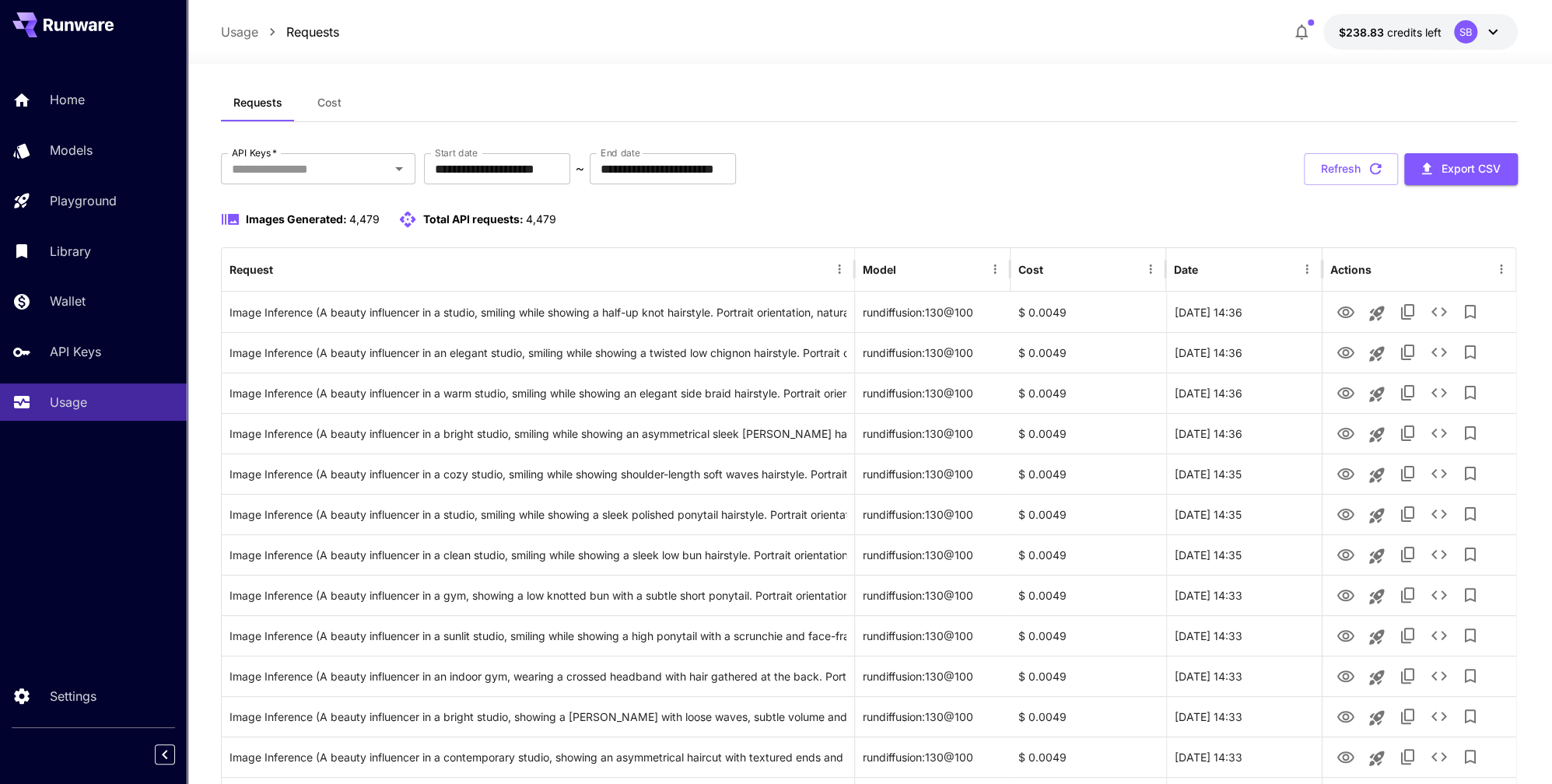
scroll to position [13, 0]
click at [1325, 171] on button "Refresh" at bounding box center [1351, 170] width 94 height 32
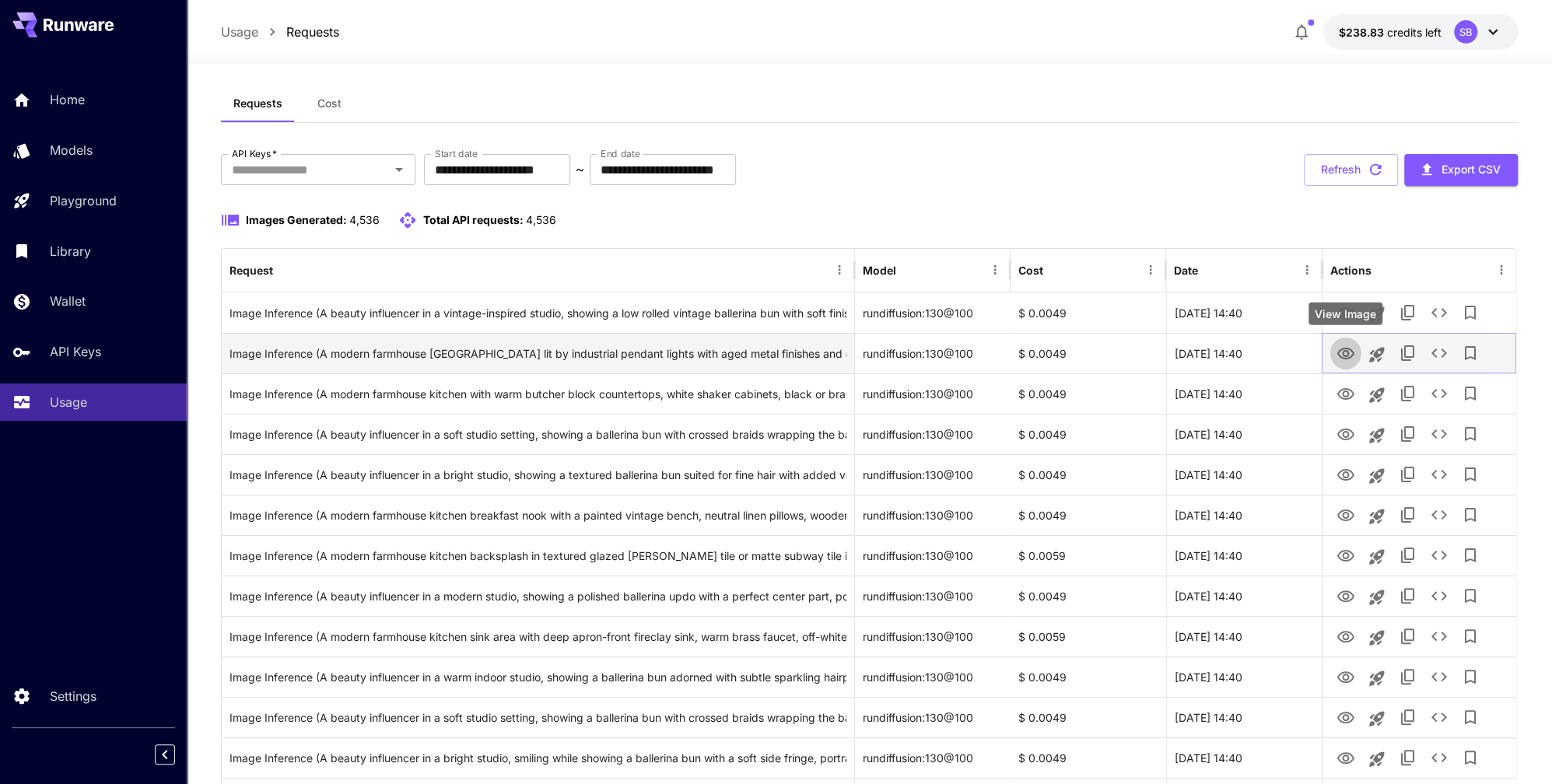
click at [1344, 352] on icon "View Image" at bounding box center [1345, 354] width 19 height 19
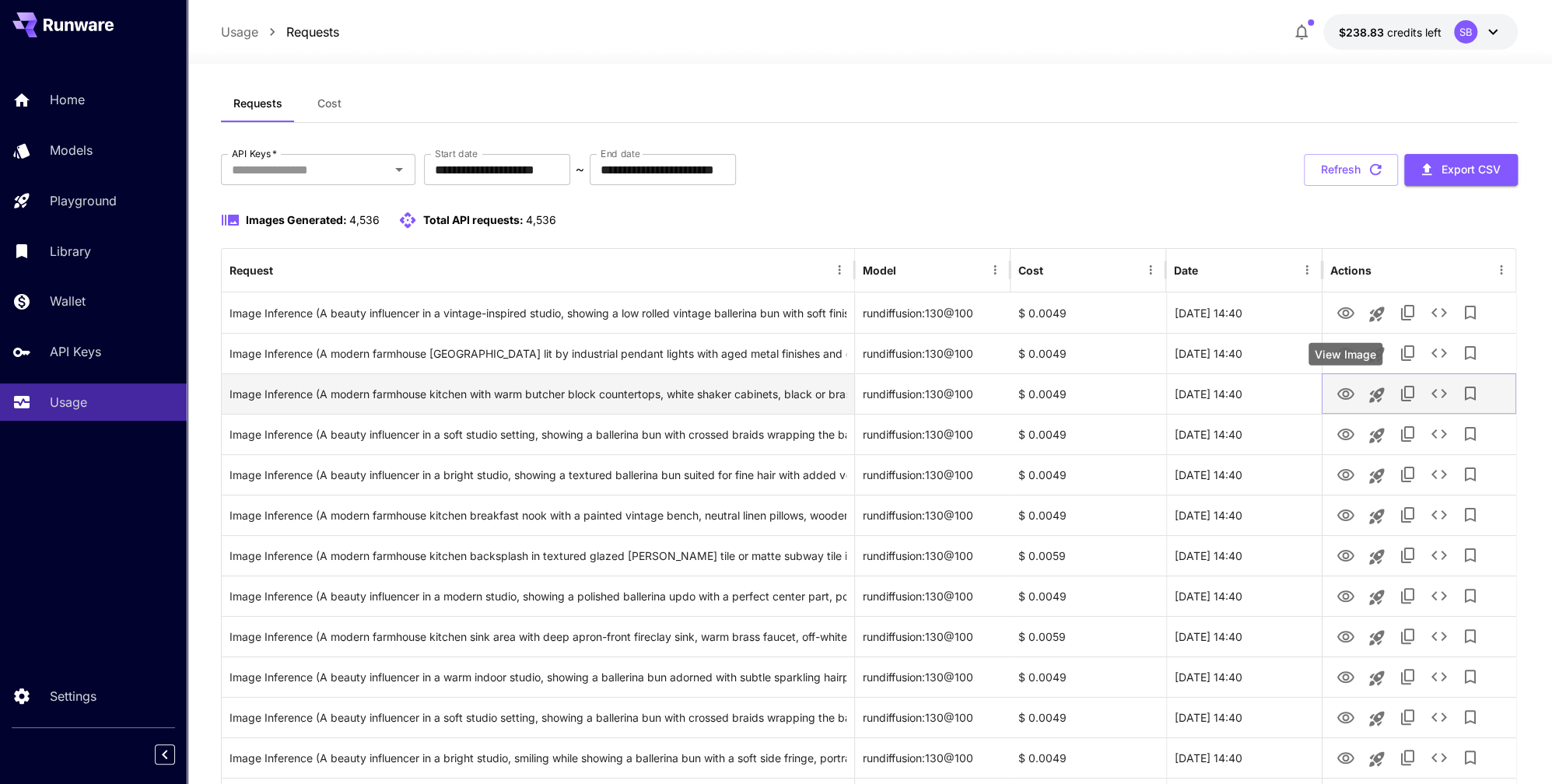
click at [1337, 391] on icon "View Image" at bounding box center [1345, 393] width 17 height 11
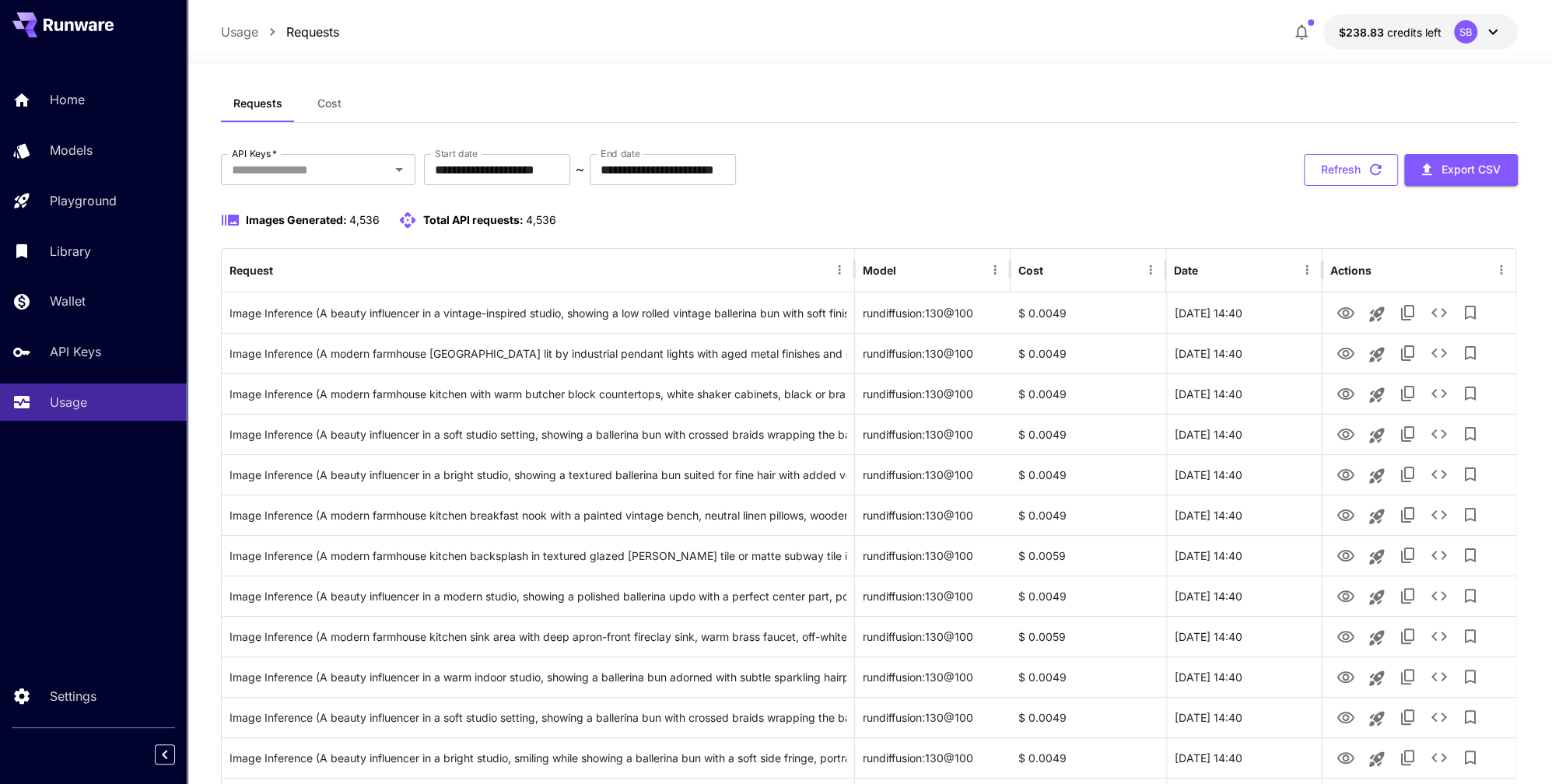
click at [1355, 156] on button "Refresh" at bounding box center [1351, 170] width 94 height 32
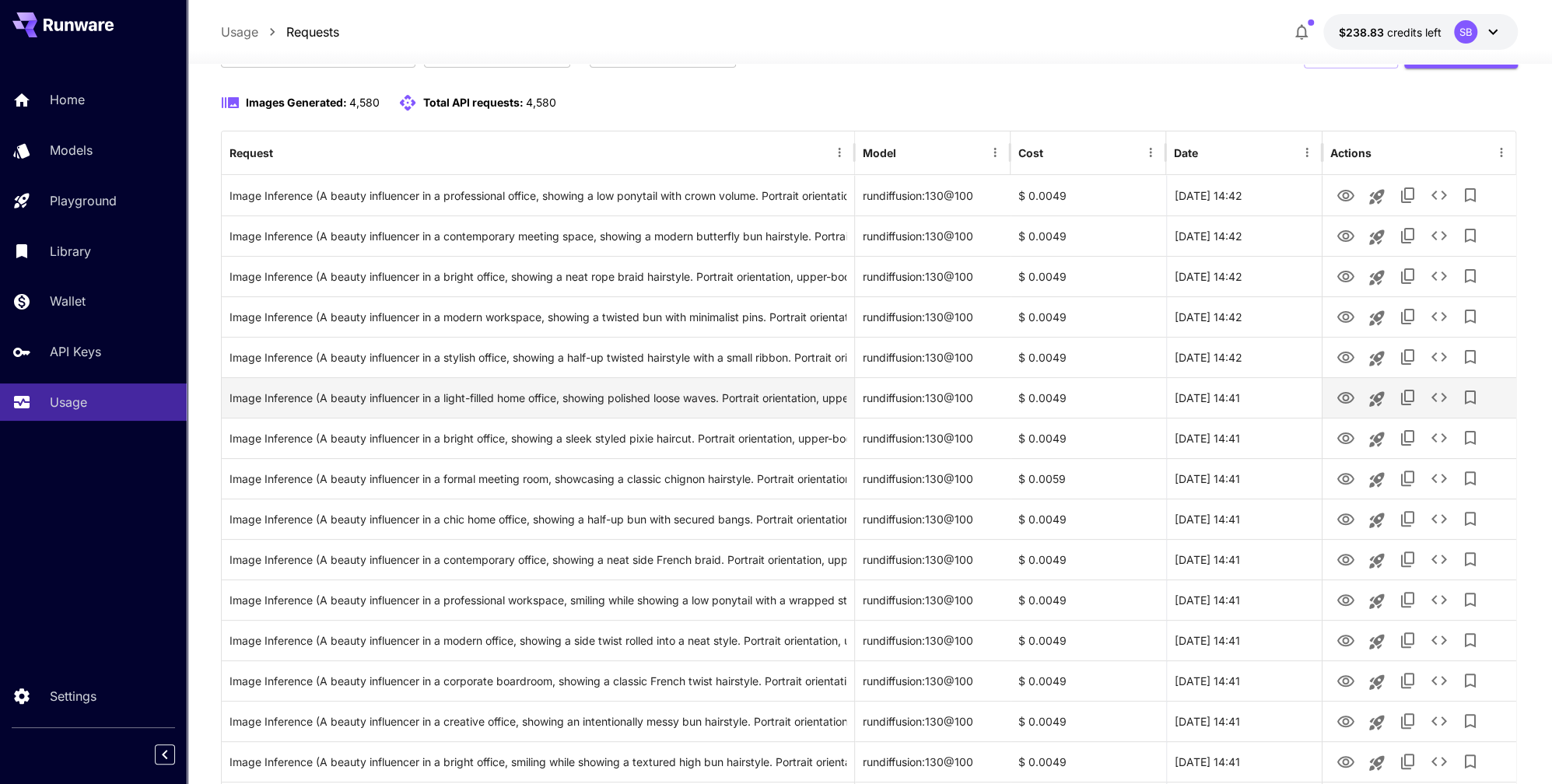
scroll to position [147, 0]
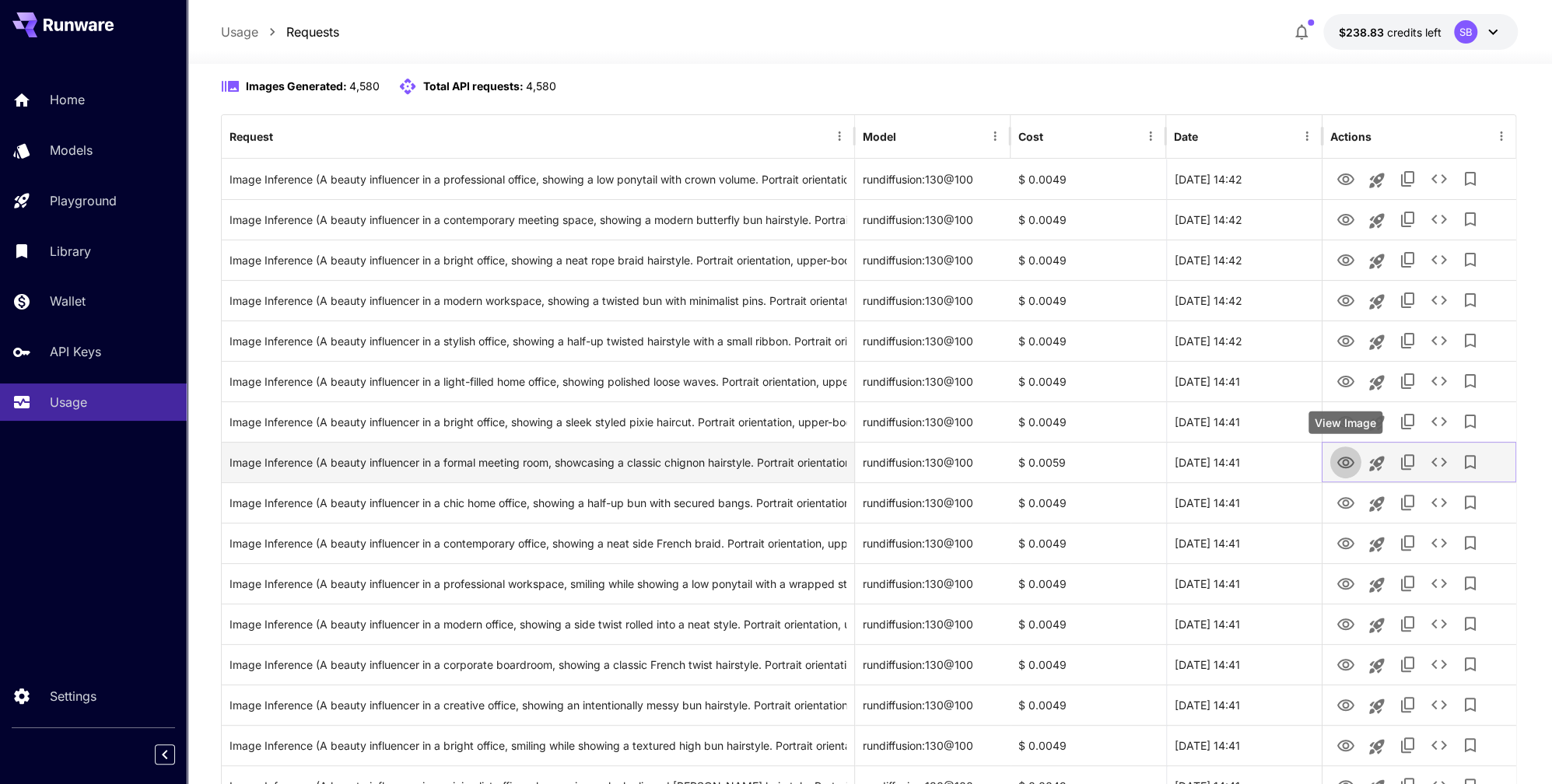
click at [1340, 465] on icon "View Image" at bounding box center [1345, 462] width 17 height 11
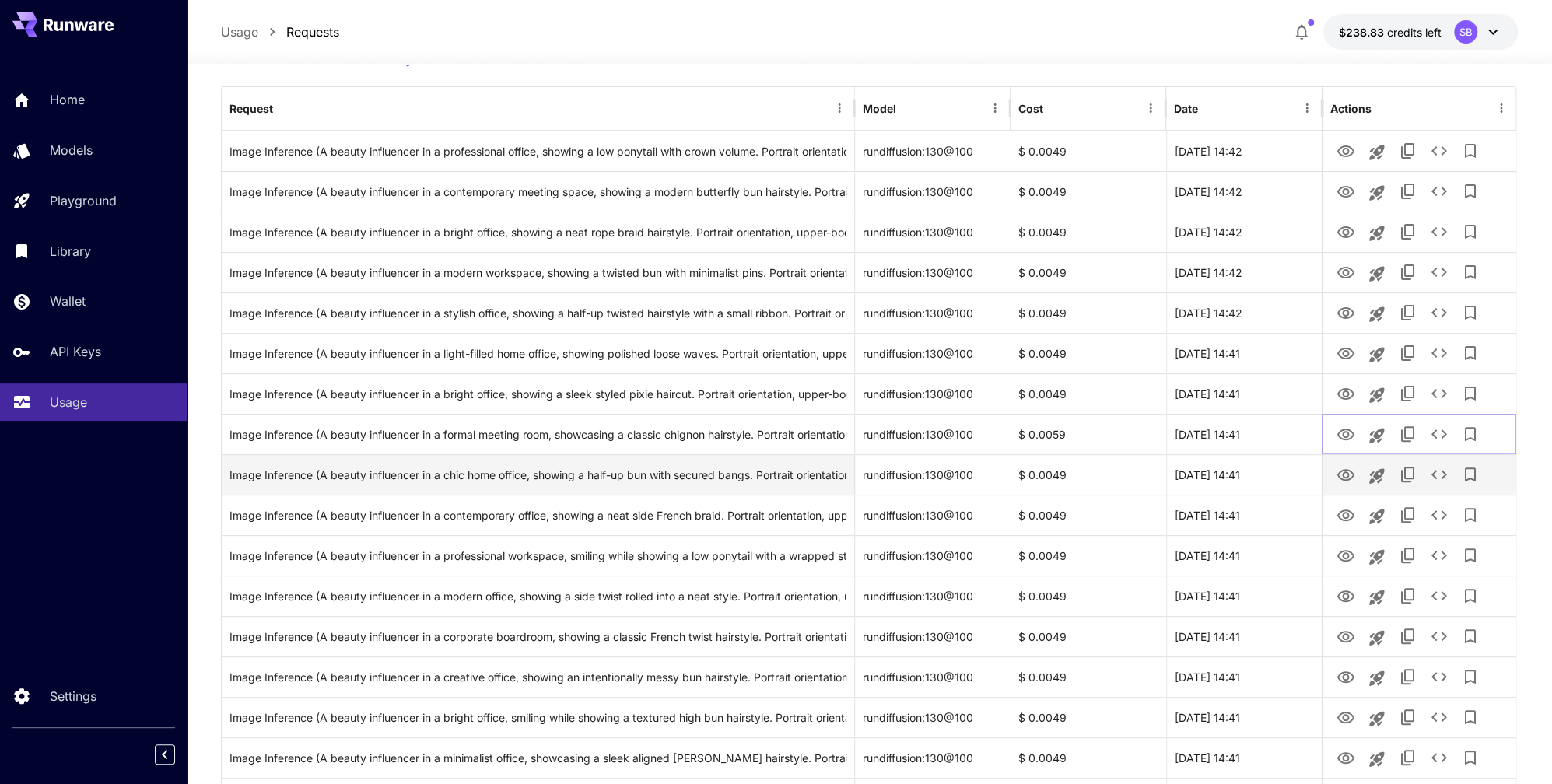
scroll to position [0, 0]
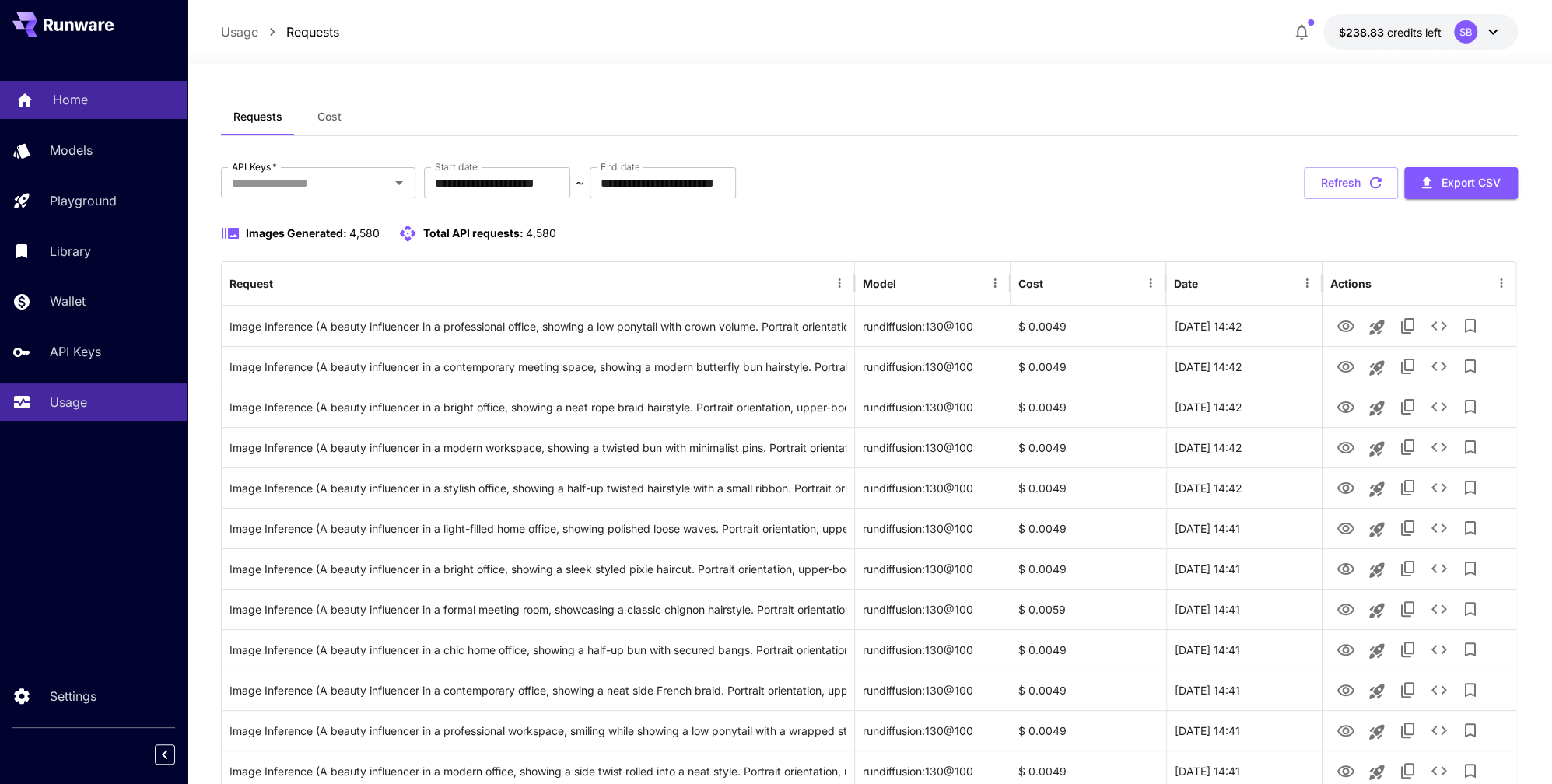
click at [74, 94] on p "Home" at bounding box center [70, 100] width 35 height 19
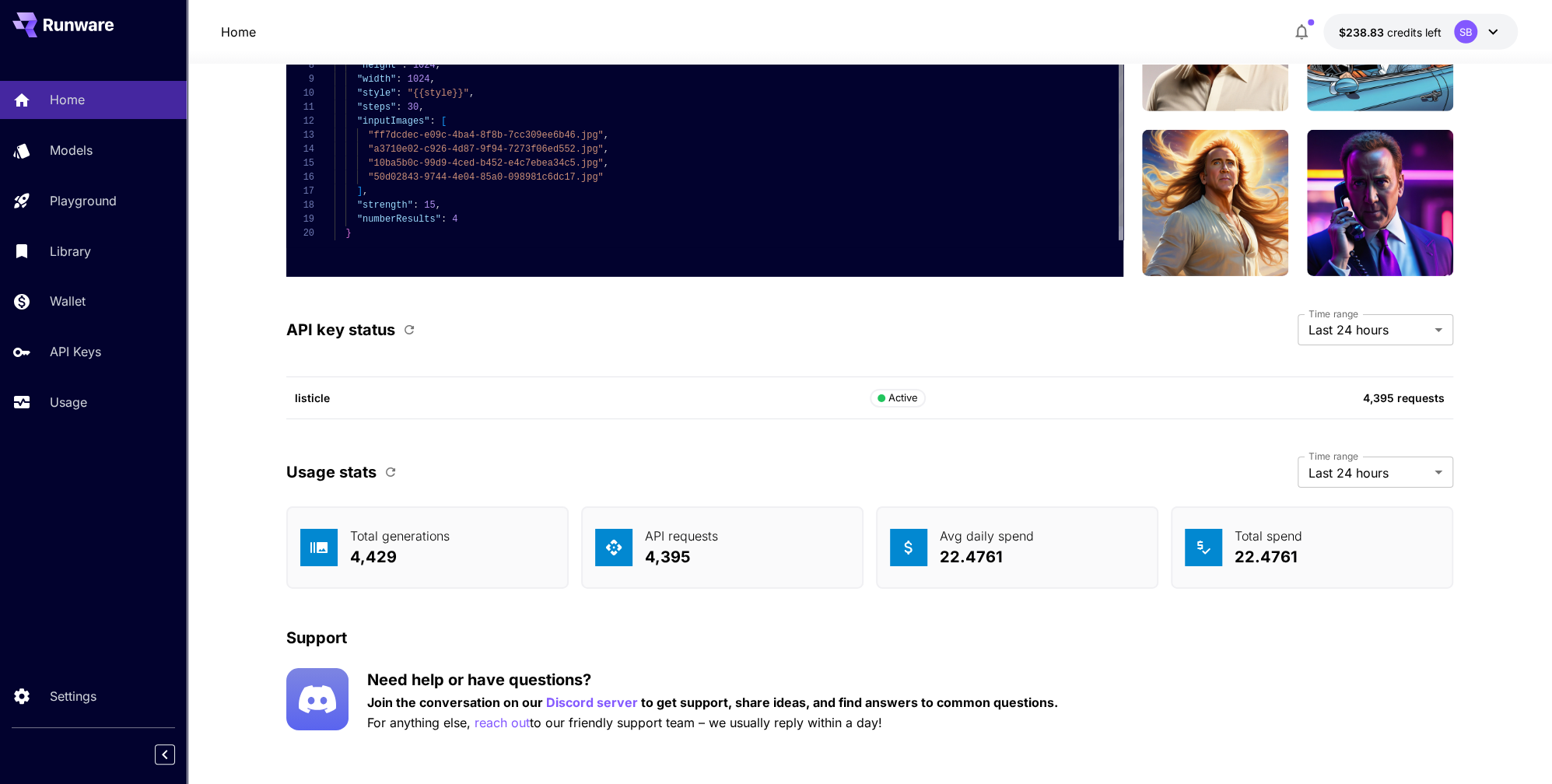
scroll to position [3885, 0]
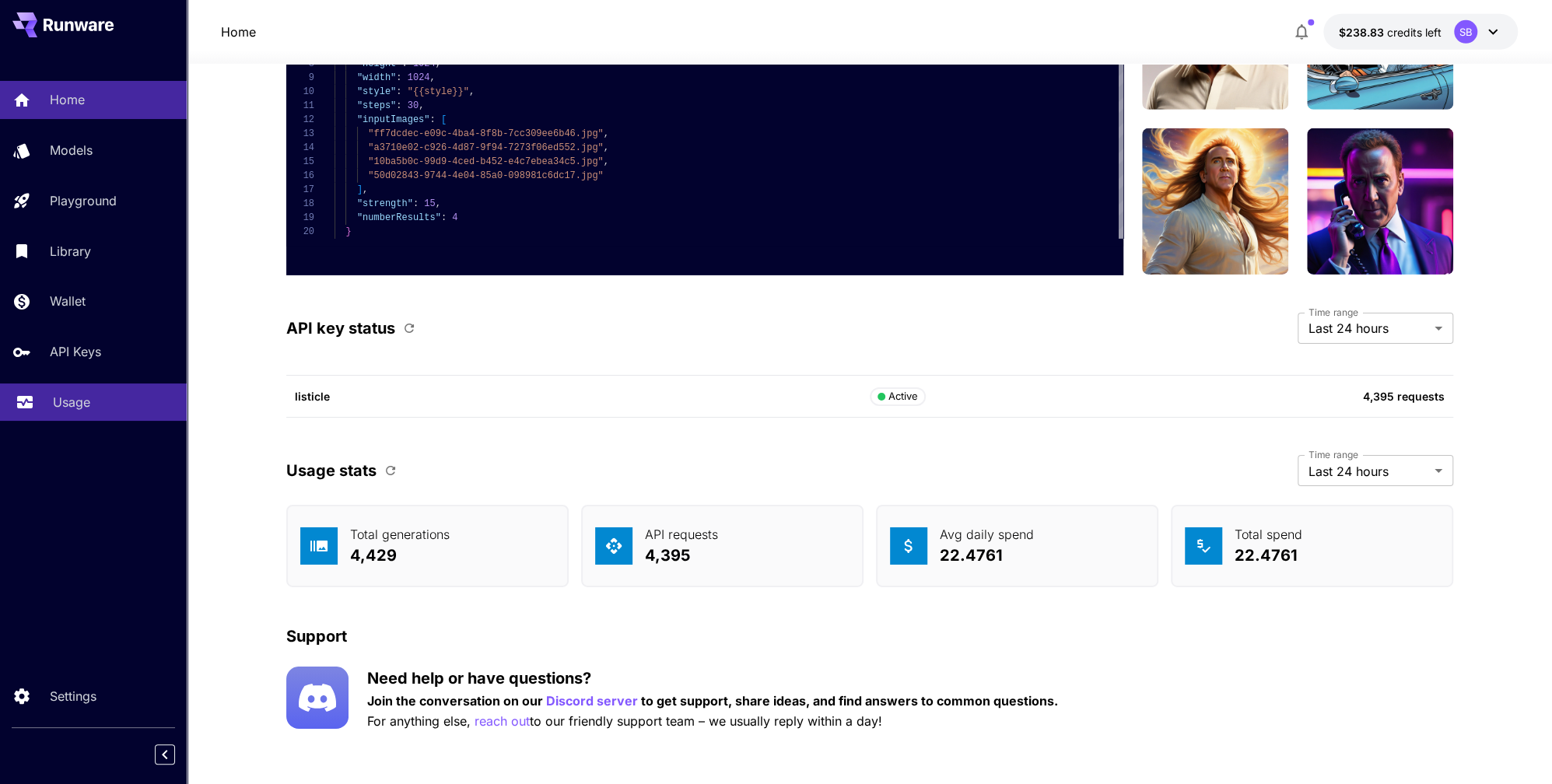
click at [63, 411] on p "Usage" at bounding box center [72, 402] width 38 height 19
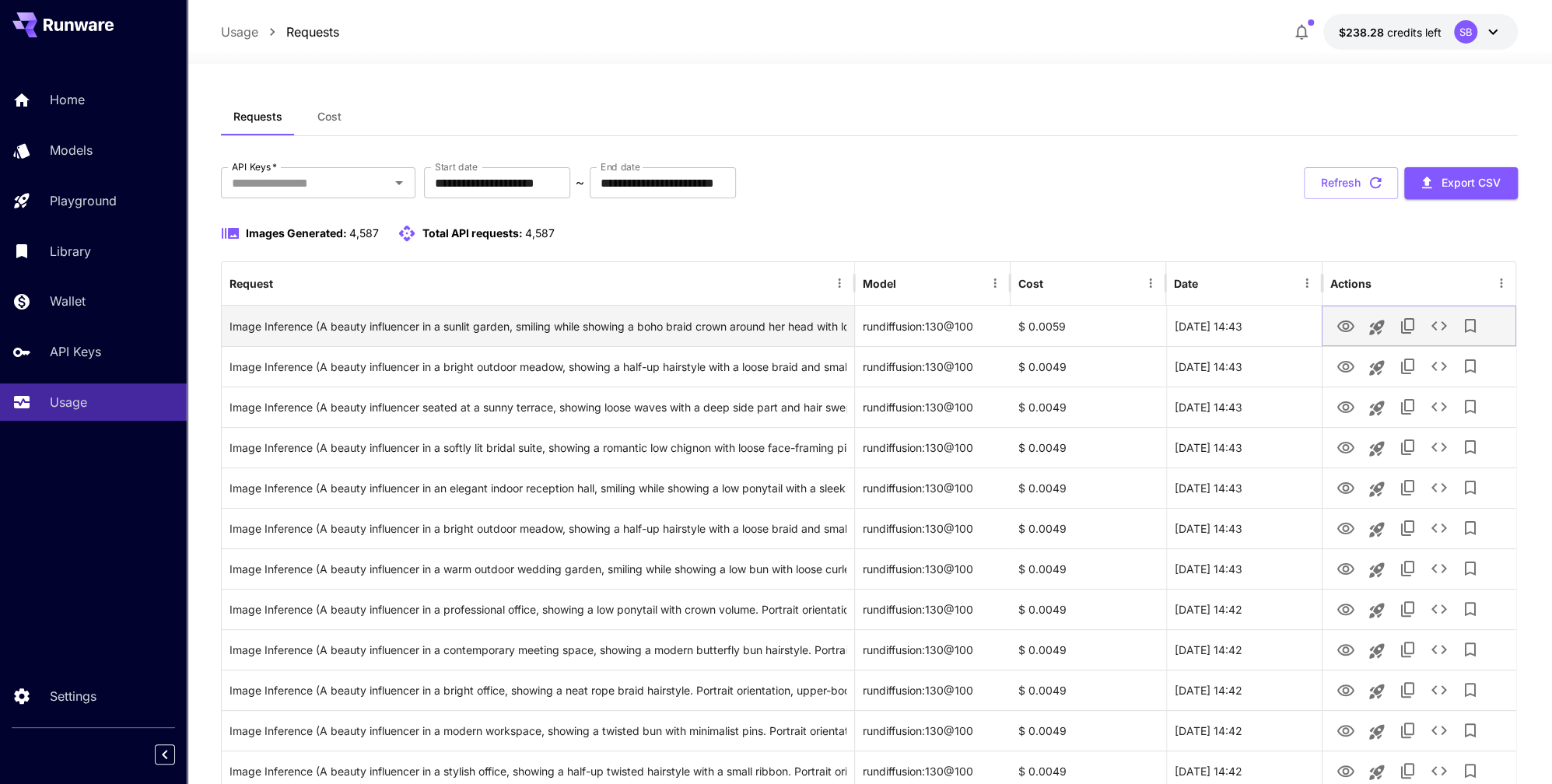
click at [1348, 328] on icon "View Image" at bounding box center [1345, 327] width 19 height 19
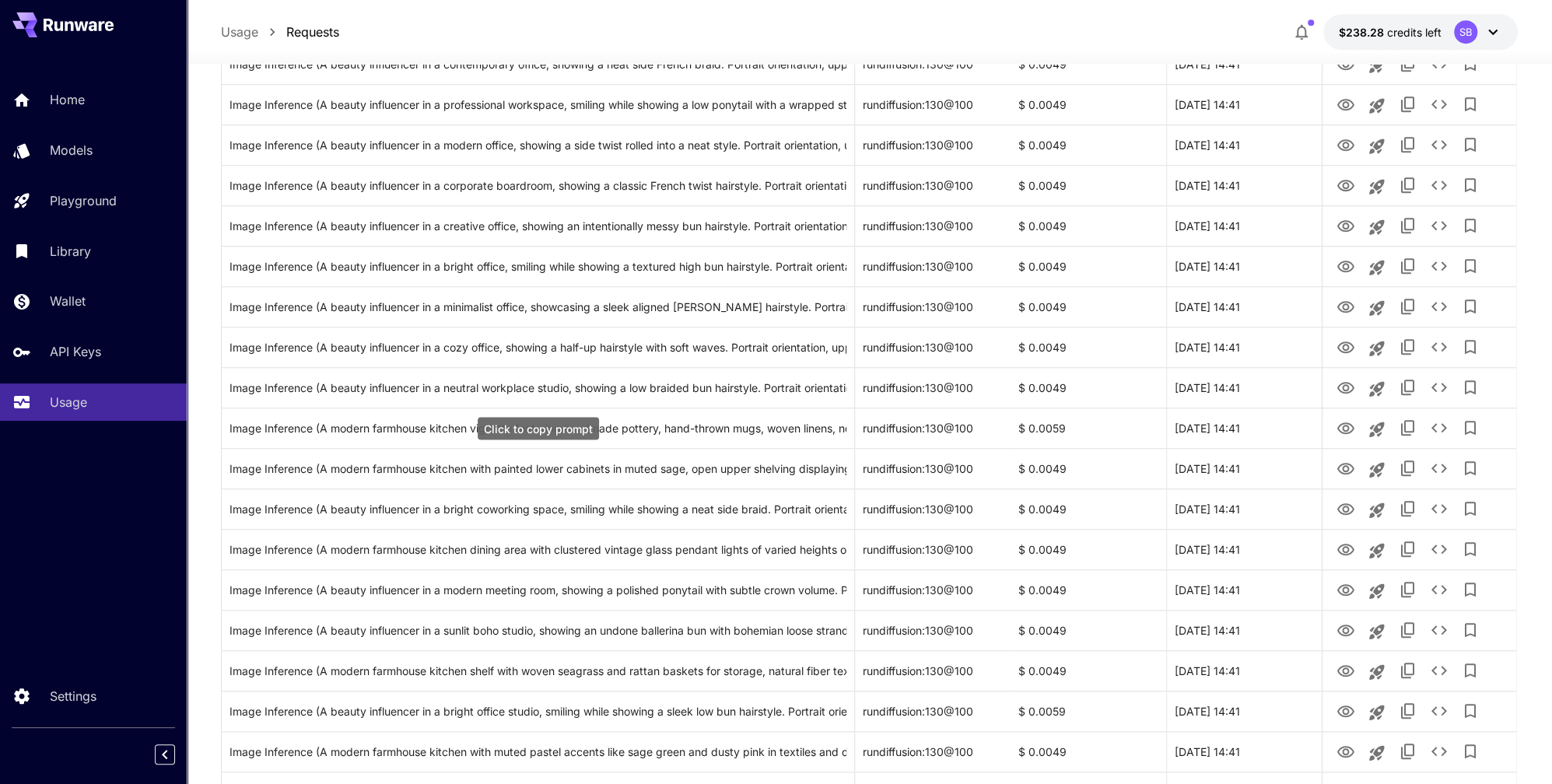
scroll to position [912, 0]
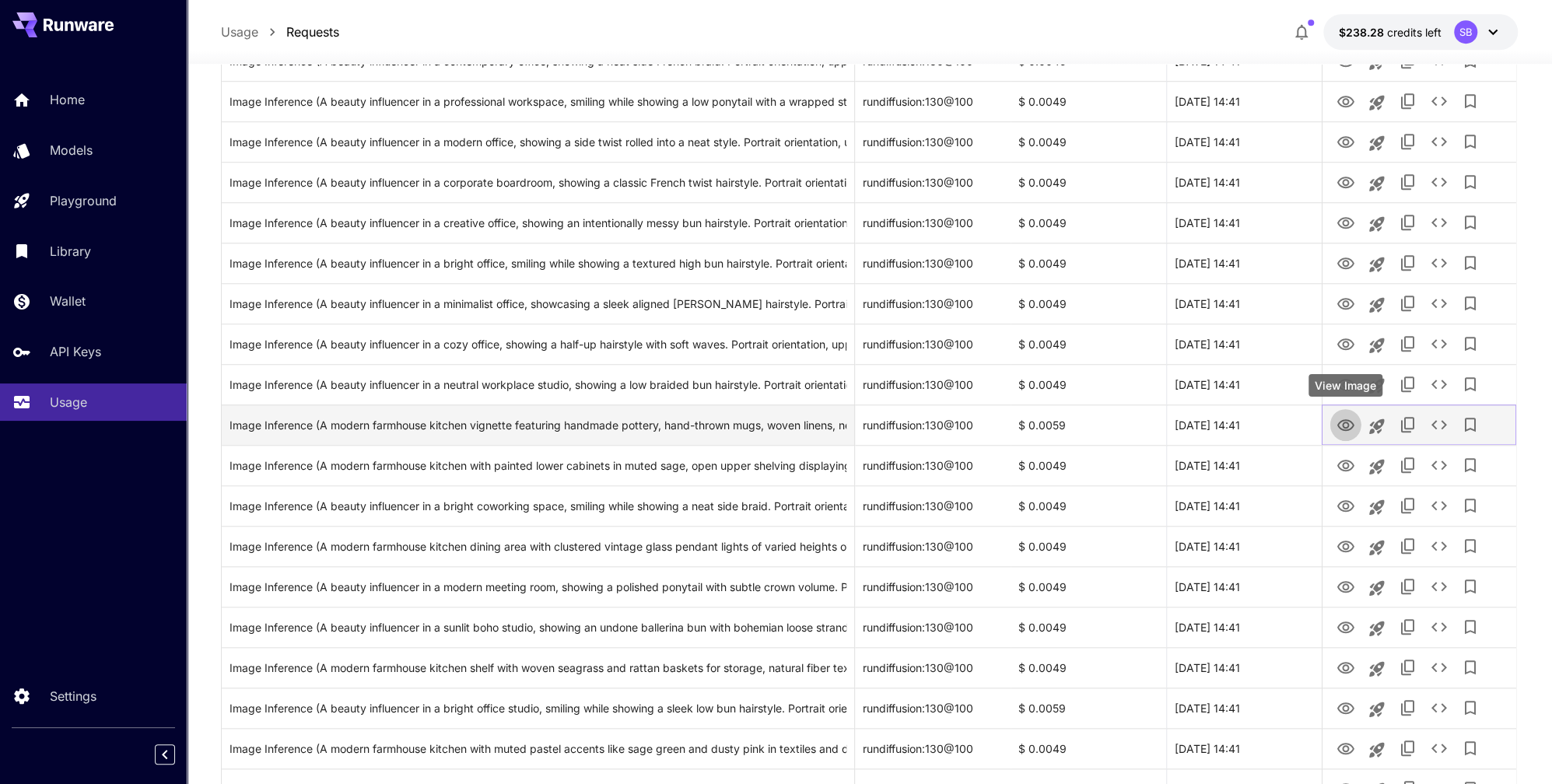
click at [1343, 424] on icon "View Image" at bounding box center [1345, 425] width 19 height 19
